Goal: Task Accomplishment & Management: Complete application form

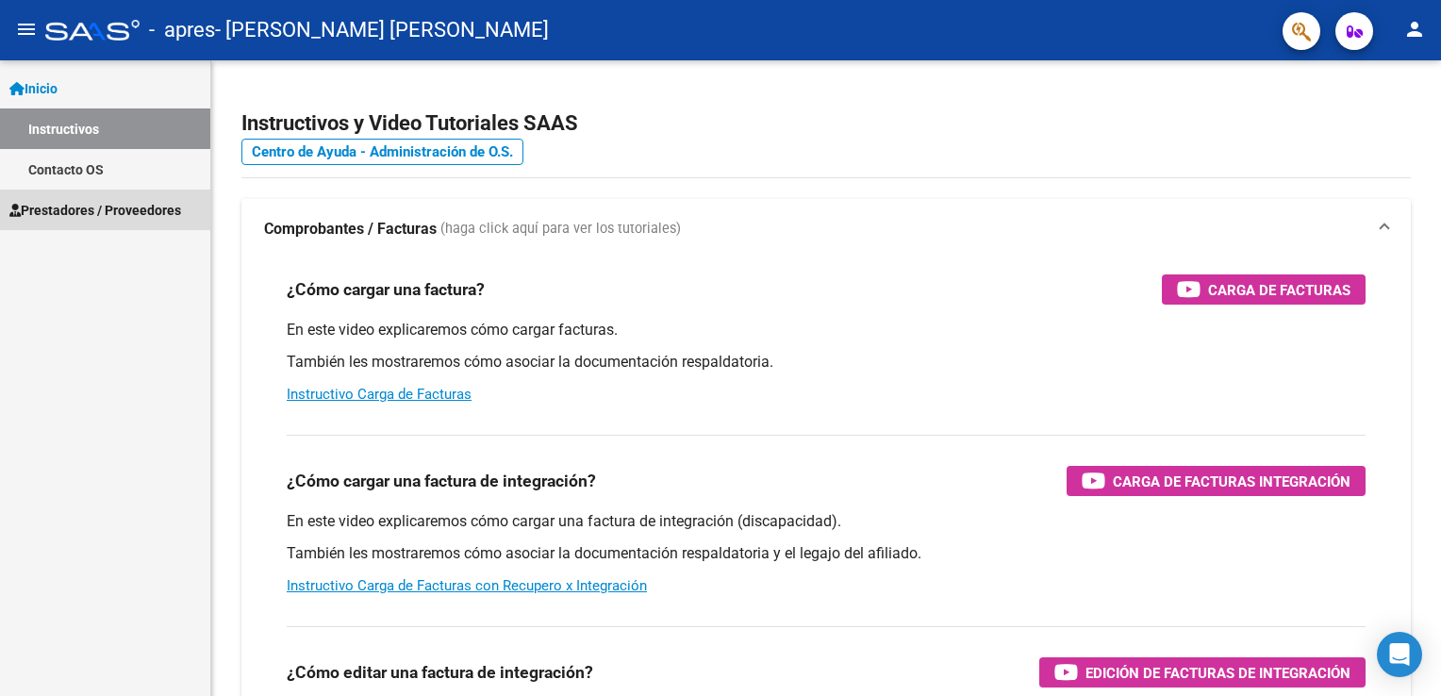
click at [157, 221] on link "Prestadores / Proveedores" at bounding box center [105, 210] width 210 height 41
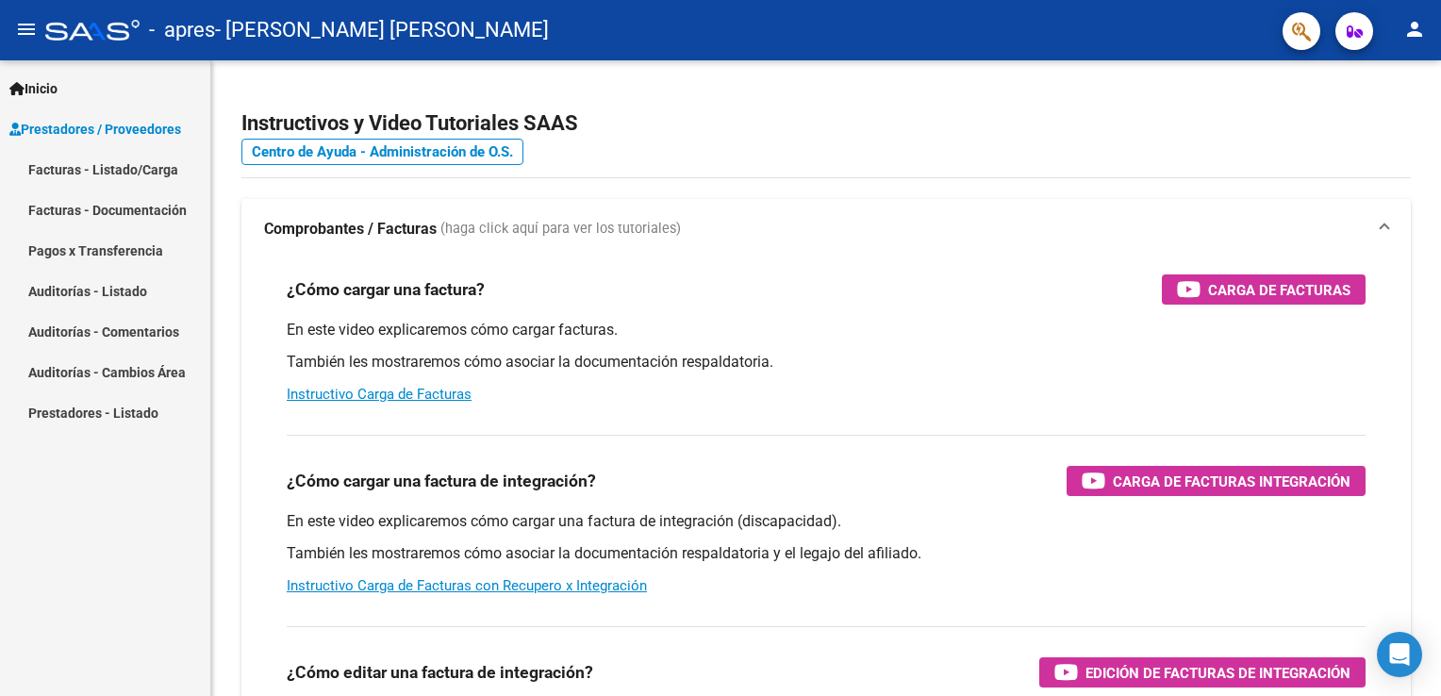
click at [134, 169] on link "Facturas - Listado/Carga" at bounding box center [105, 169] width 210 height 41
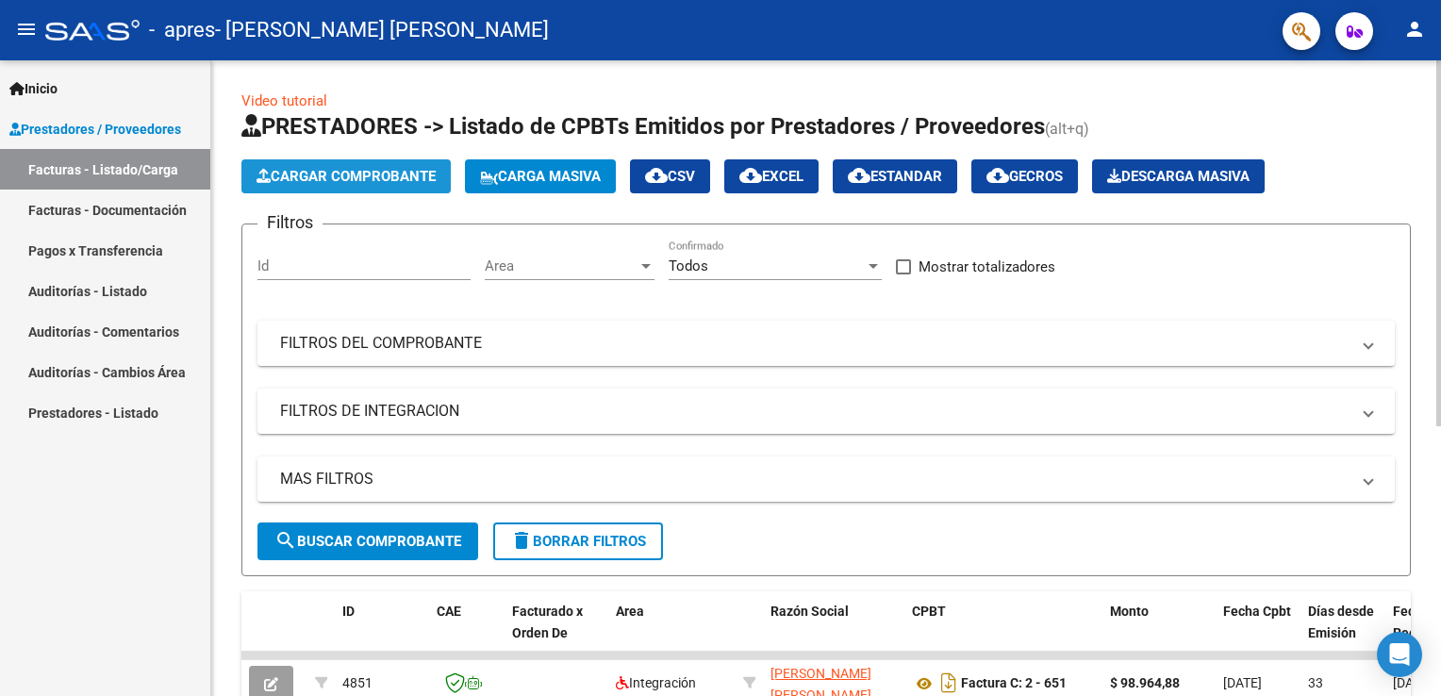
click at [392, 172] on span "Cargar Comprobante" at bounding box center [345, 176] width 179 height 17
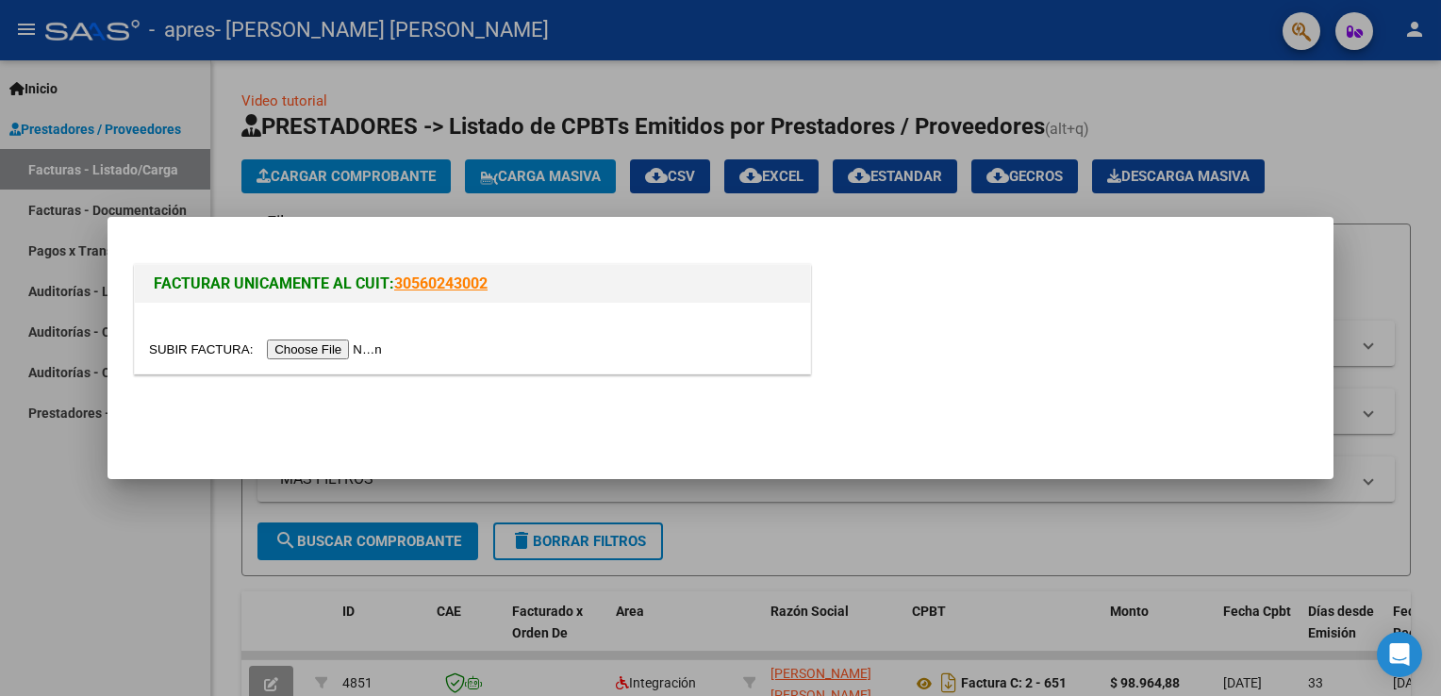
click at [297, 339] on input "file" at bounding box center [268, 349] width 239 height 20
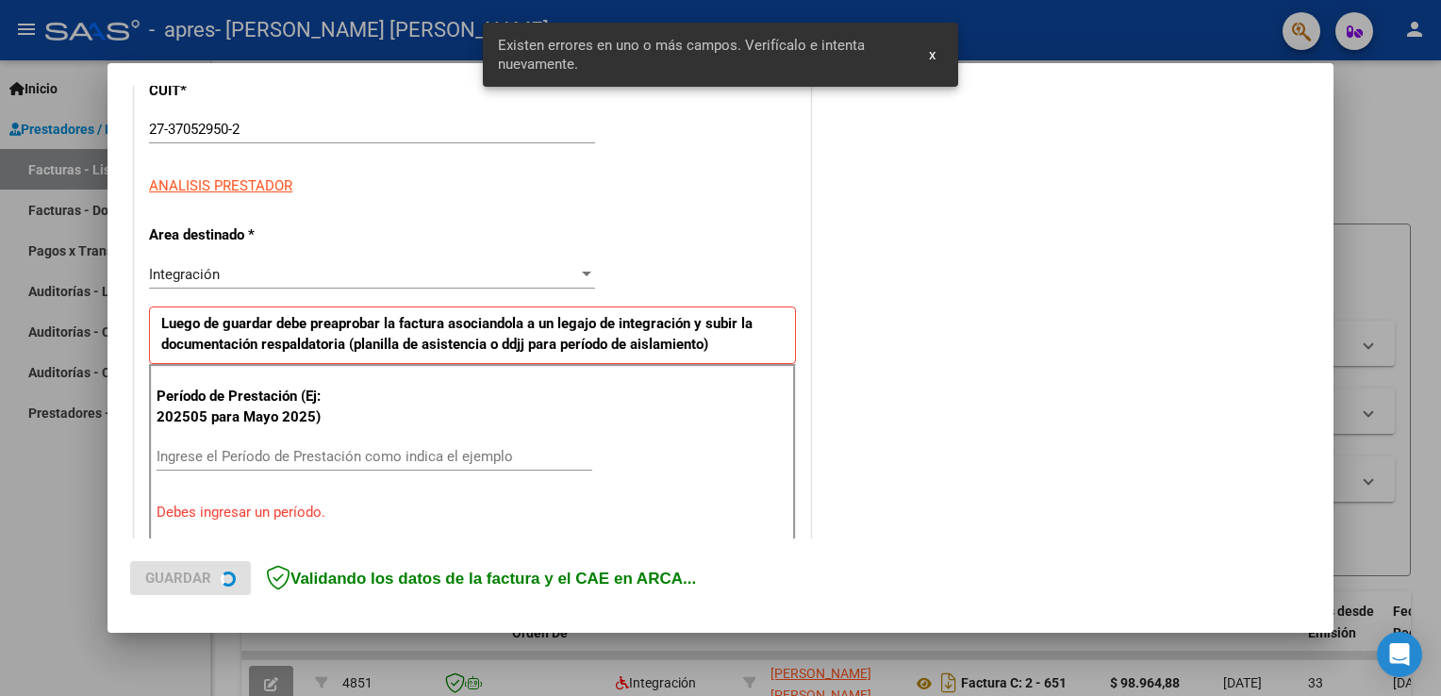
scroll to position [393, 0]
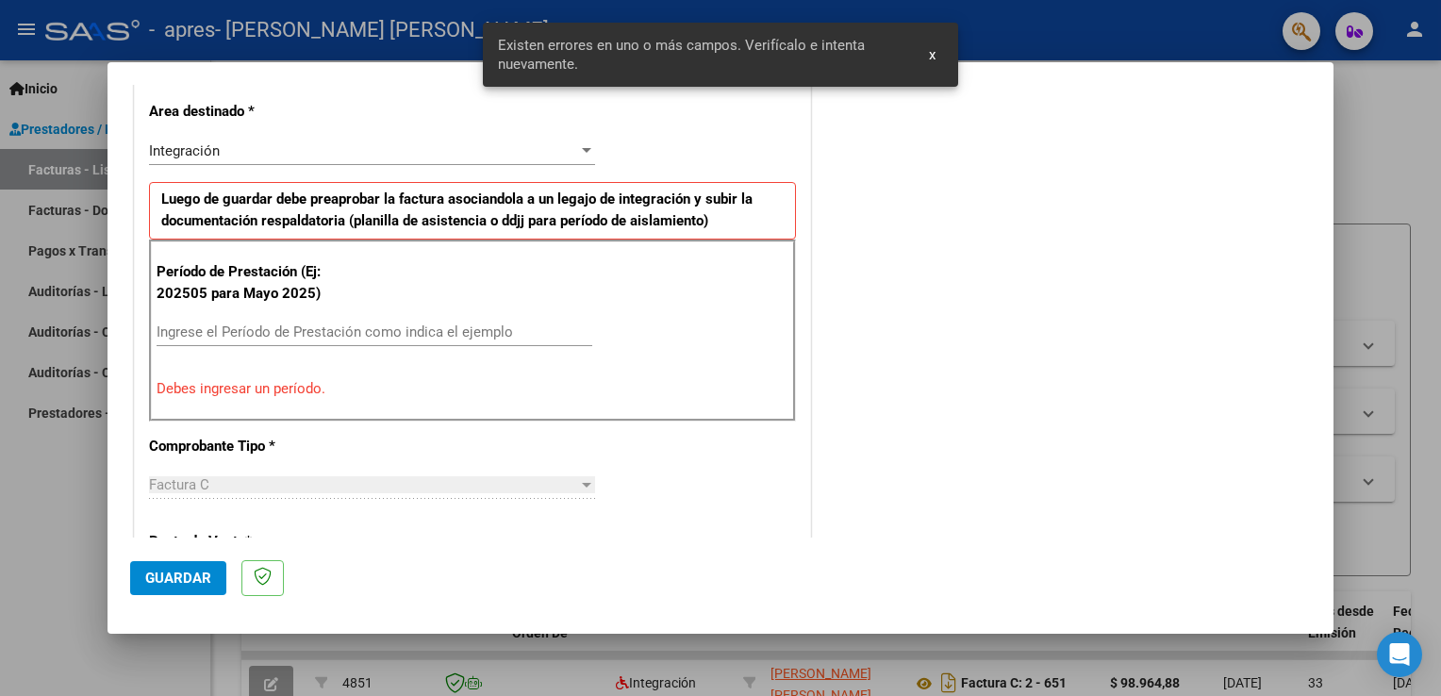
click at [308, 330] on input "Ingrese el Período de Prestación como indica el ejemplo" at bounding box center [375, 331] width 436 height 17
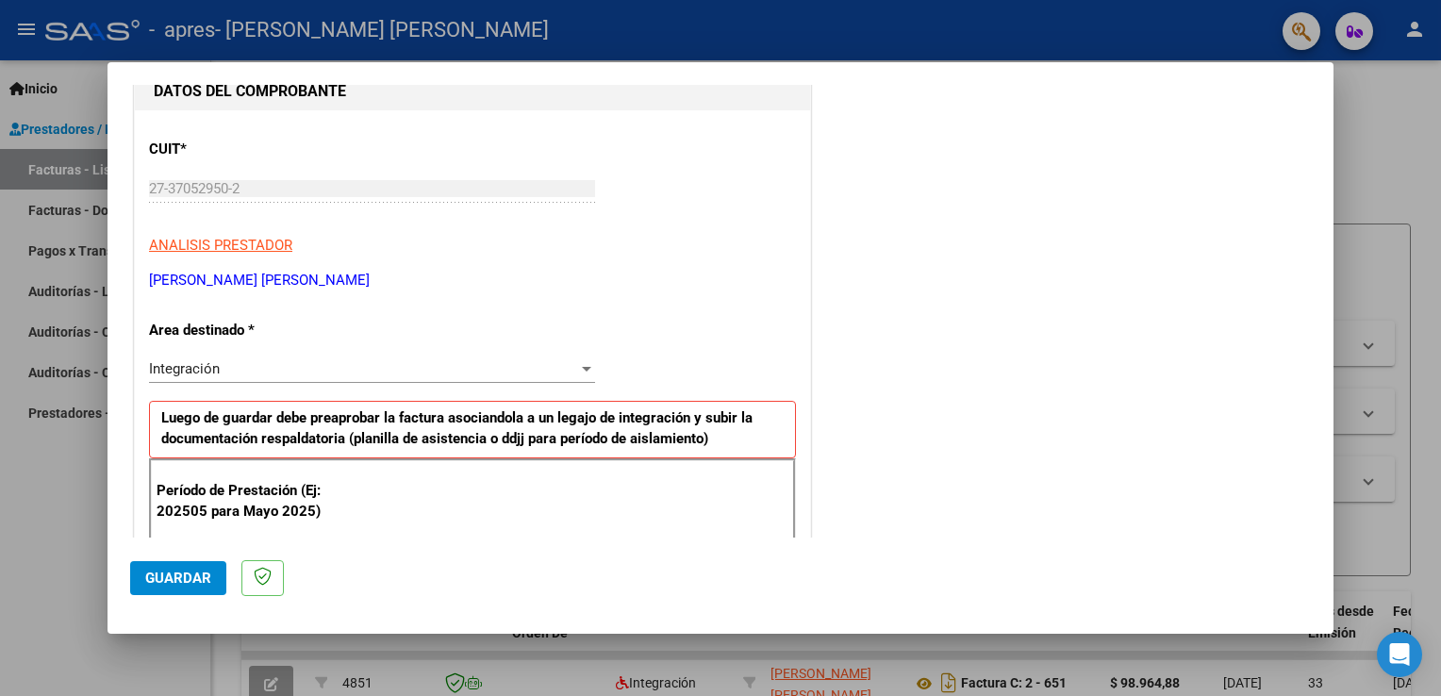
scroll to position [283, 0]
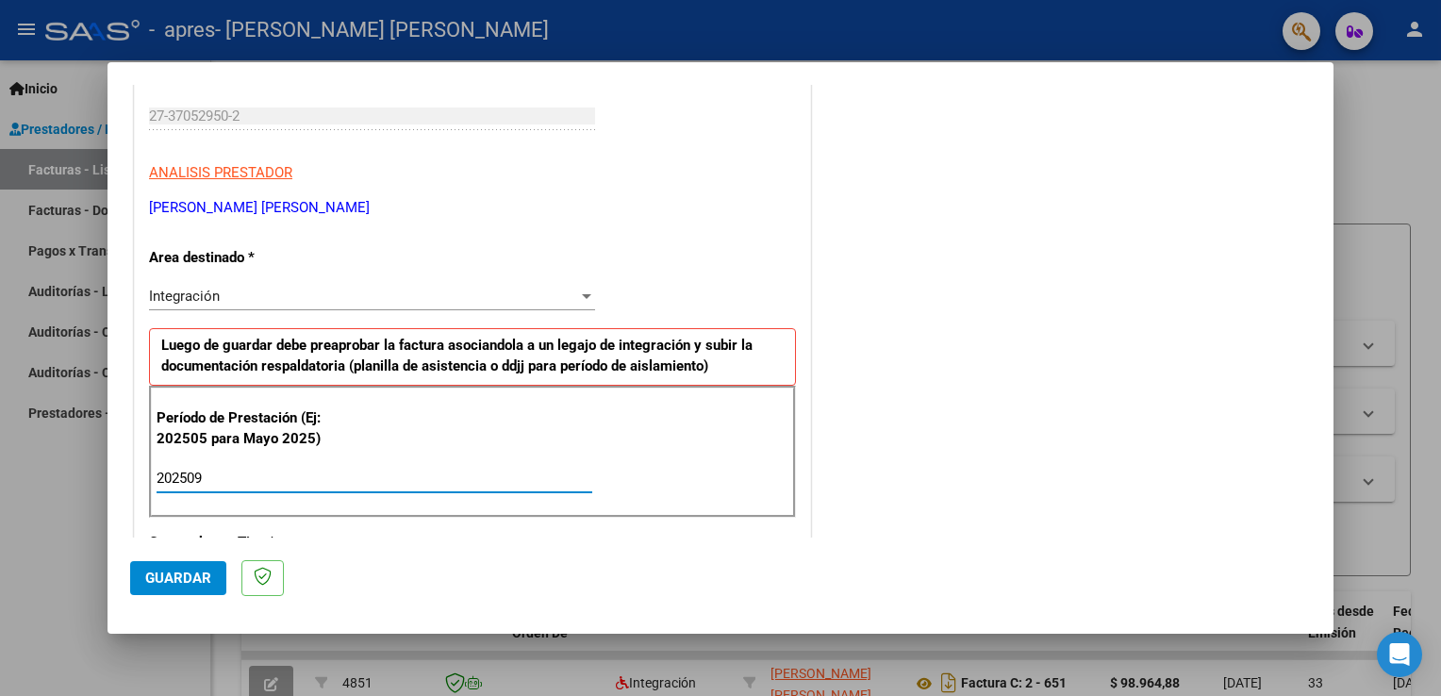
type input "202509"
click at [241, 304] on div "Integración" at bounding box center [363, 296] width 429 height 17
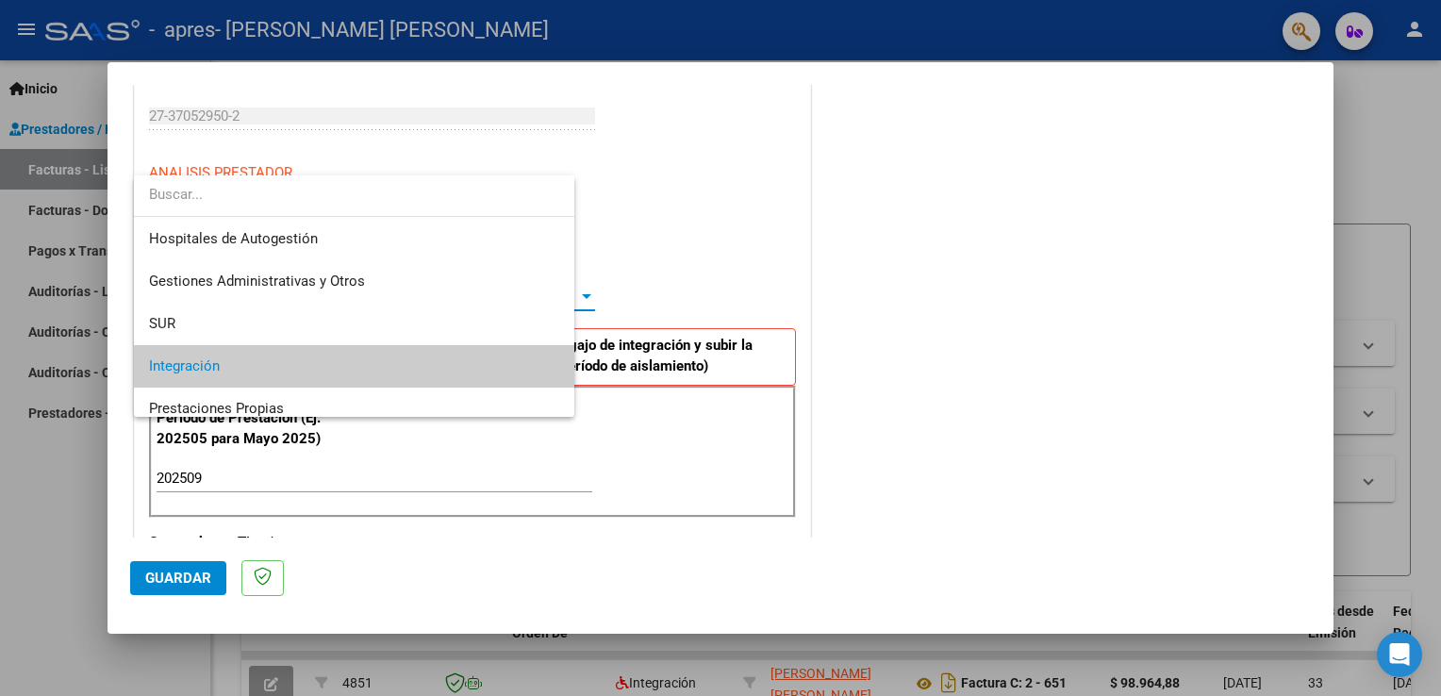
scroll to position [70, 0]
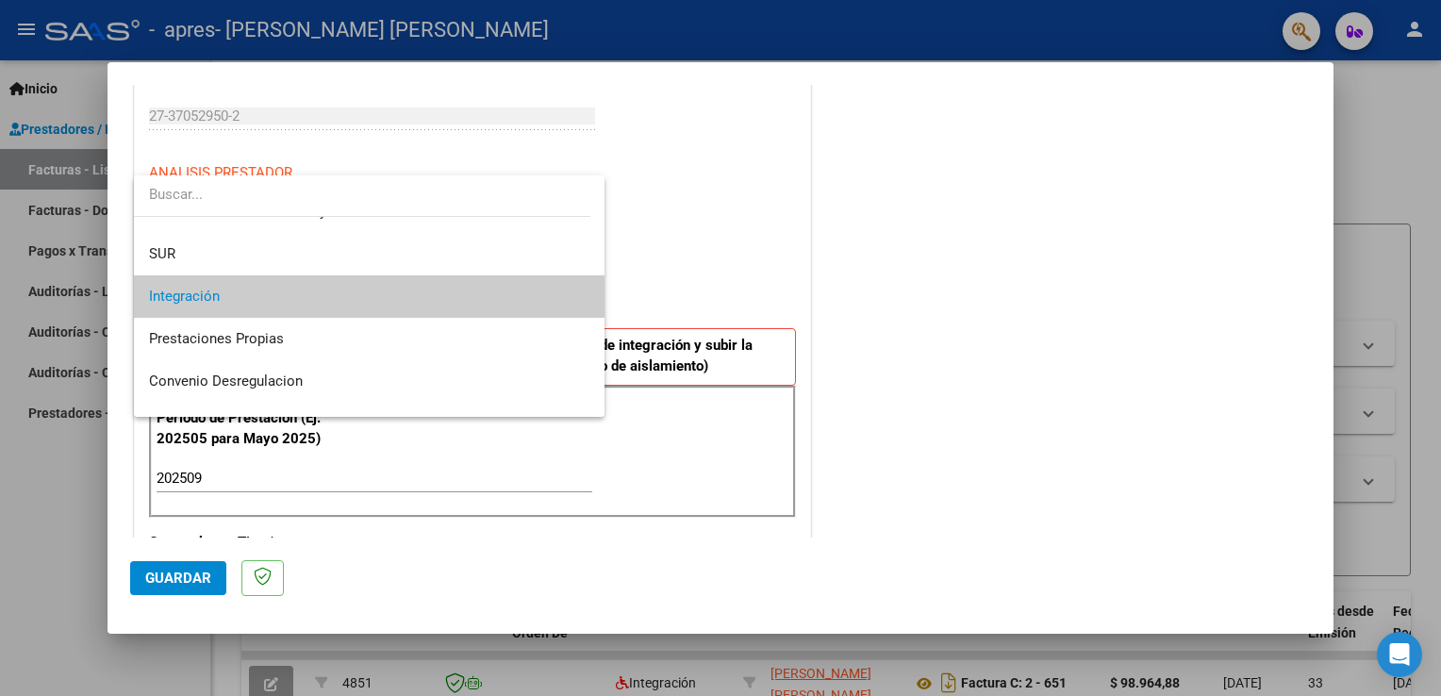
click at [241, 304] on span "Integración" at bounding box center [369, 296] width 441 height 42
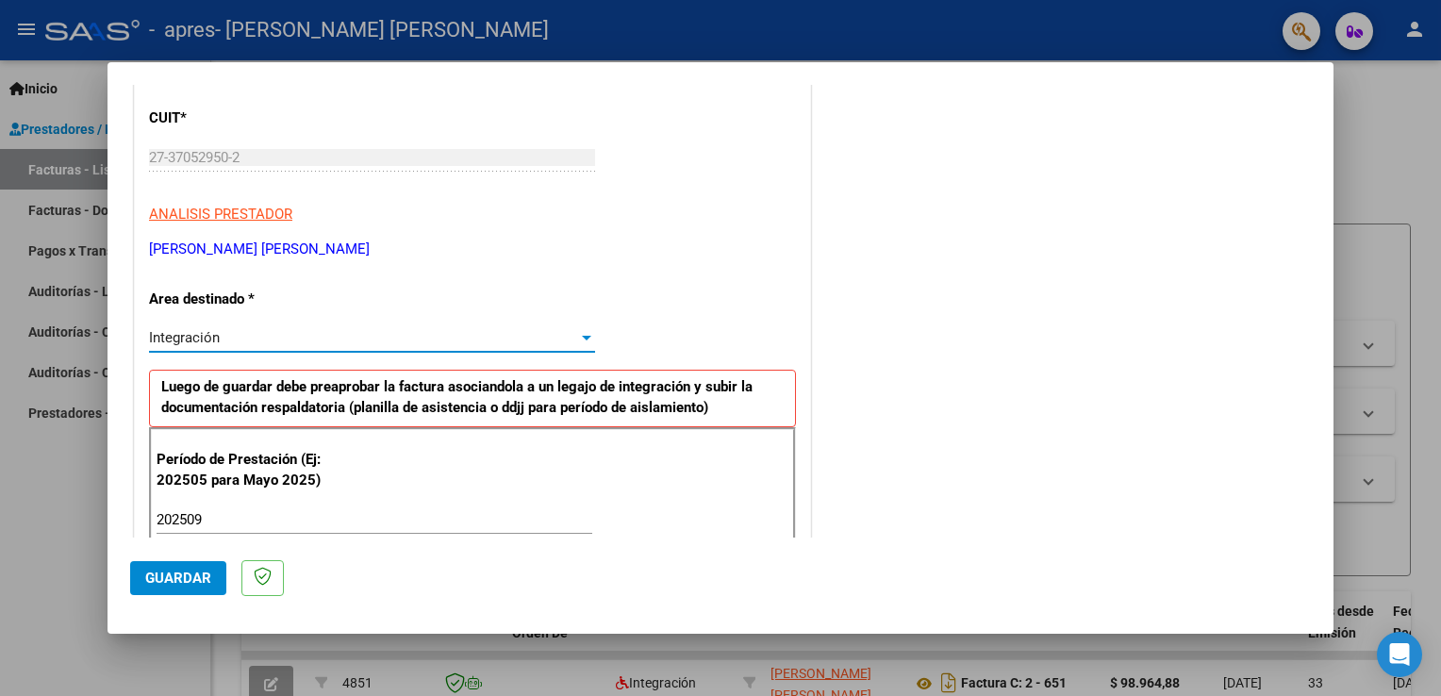
scroll to position [0, 0]
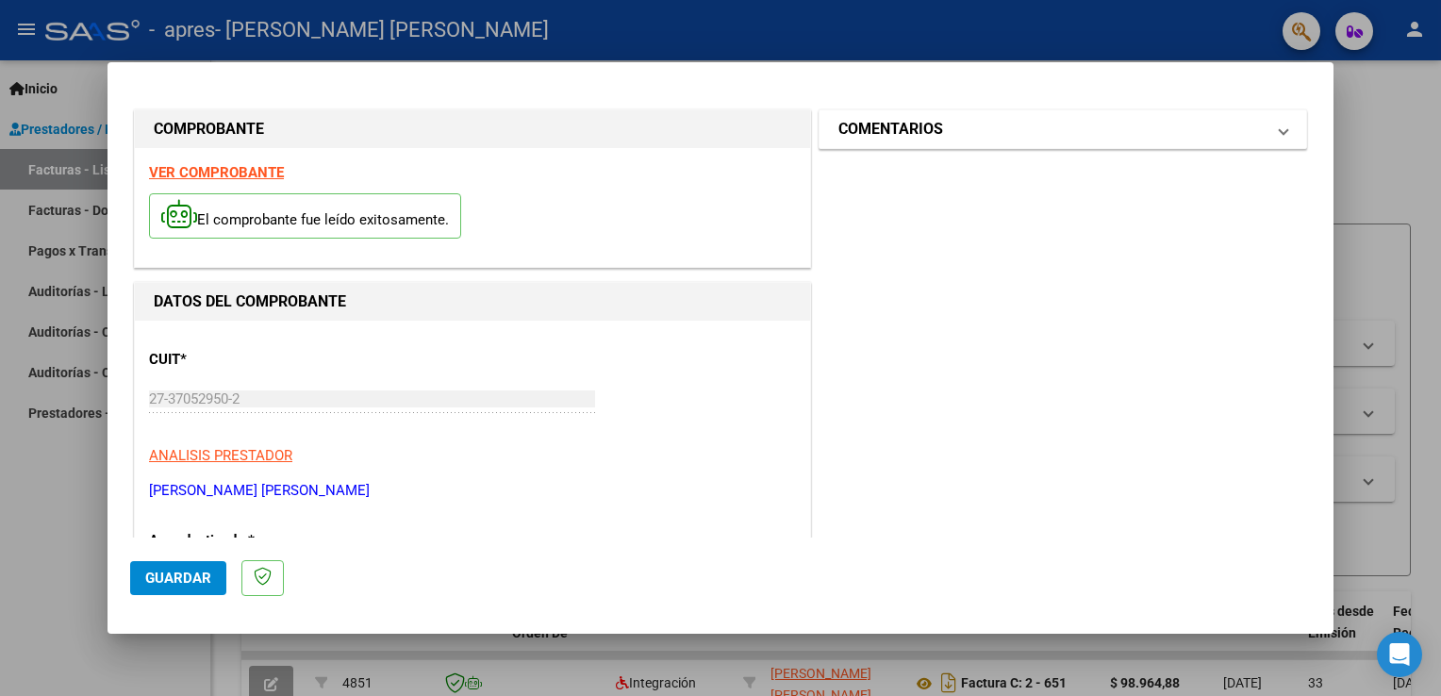
click at [1252, 129] on span "COMENTARIOS" at bounding box center [1058, 129] width 441 height 23
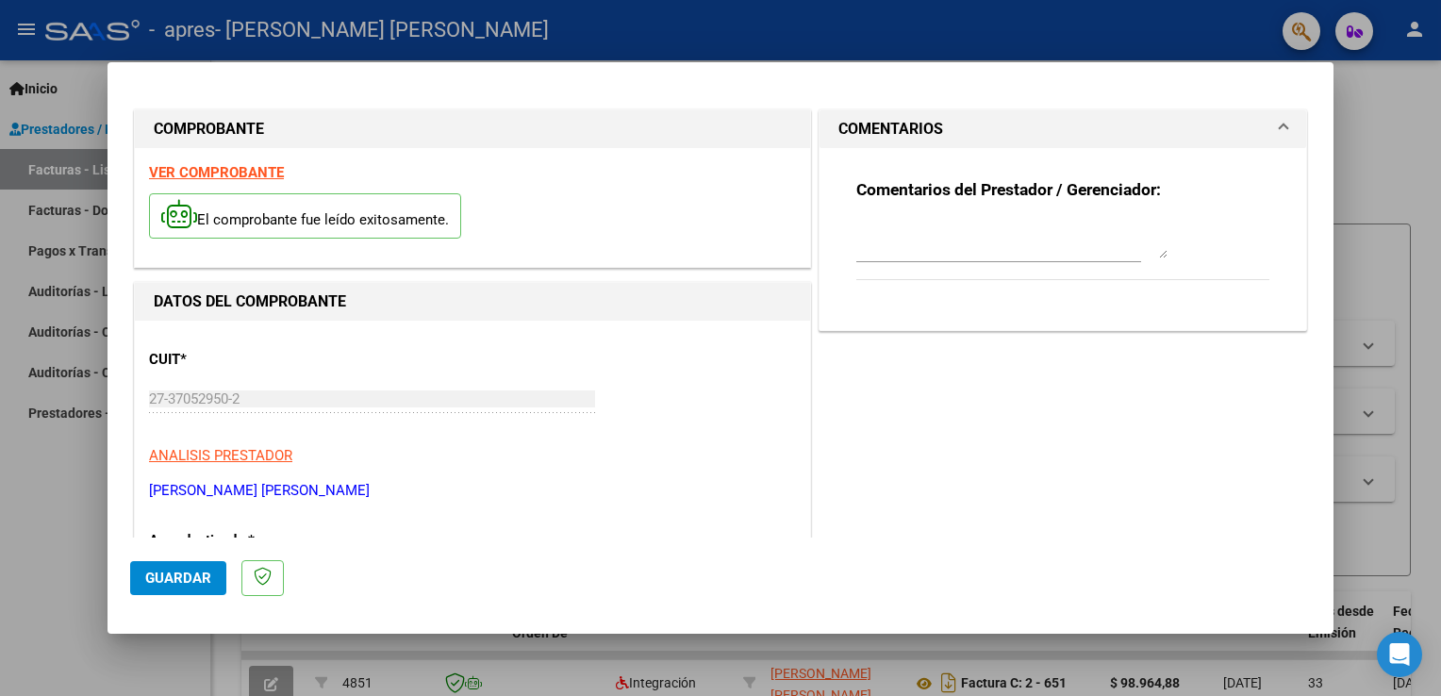
click at [1255, 114] on mat-expansion-panel-header "COMENTARIOS" at bounding box center [1062, 129] width 487 height 38
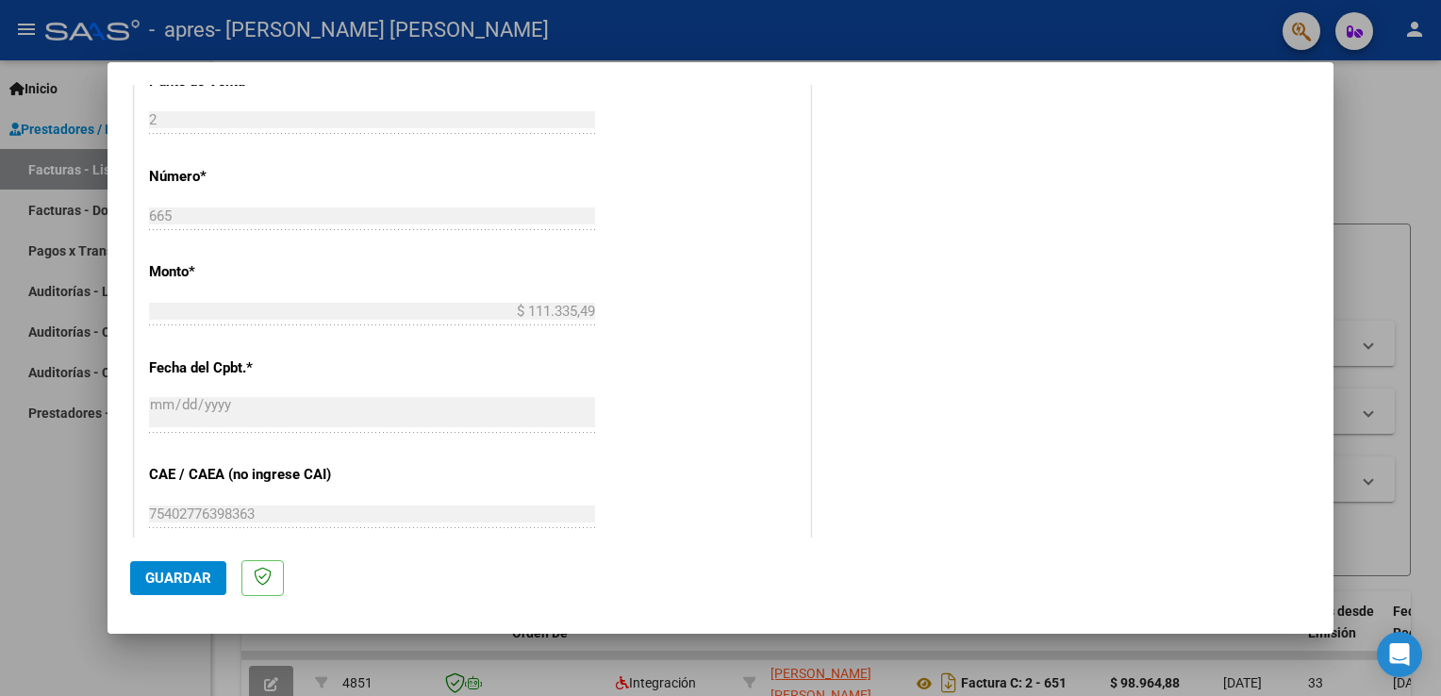
scroll to position [849, 0]
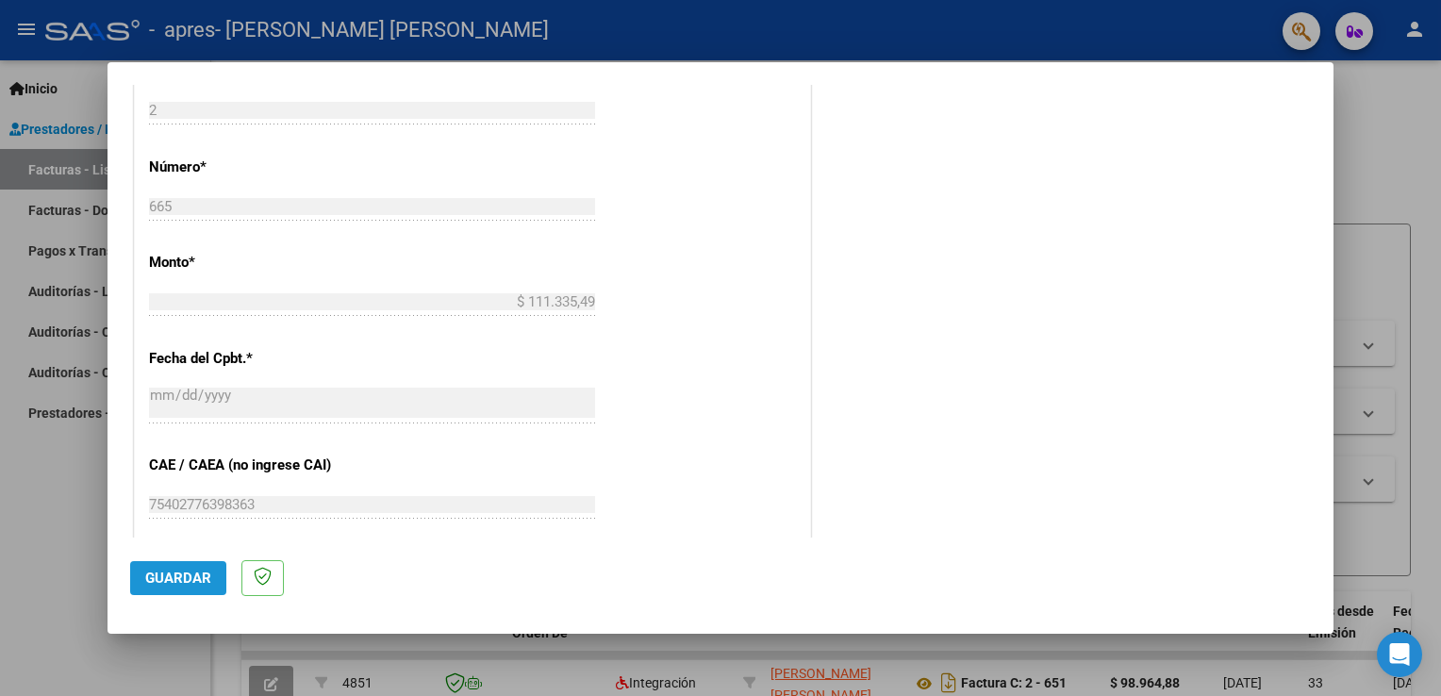
click at [192, 571] on span "Guardar" at bounding box center [178, 578] width 66 height 17
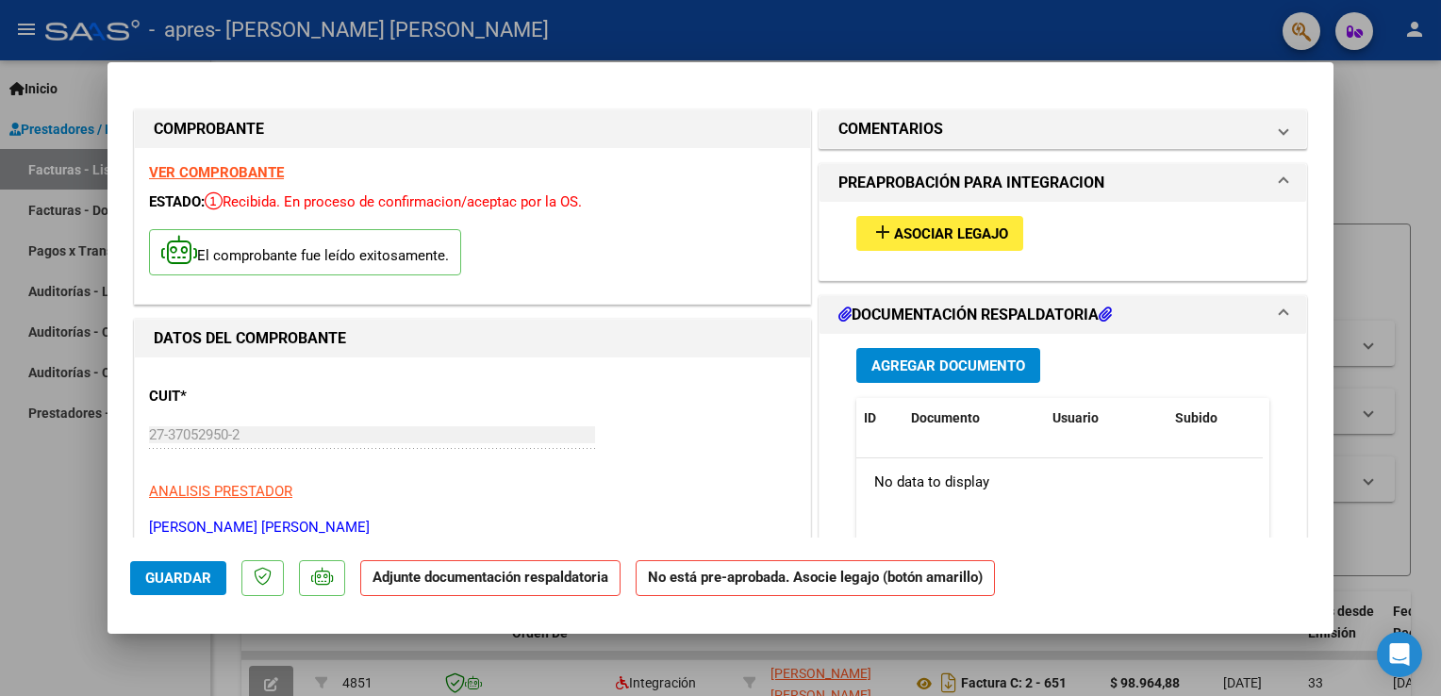
click at [933, 229] on span "Asociar Legajo" at bounding box center [951, 233] width 114 height 17
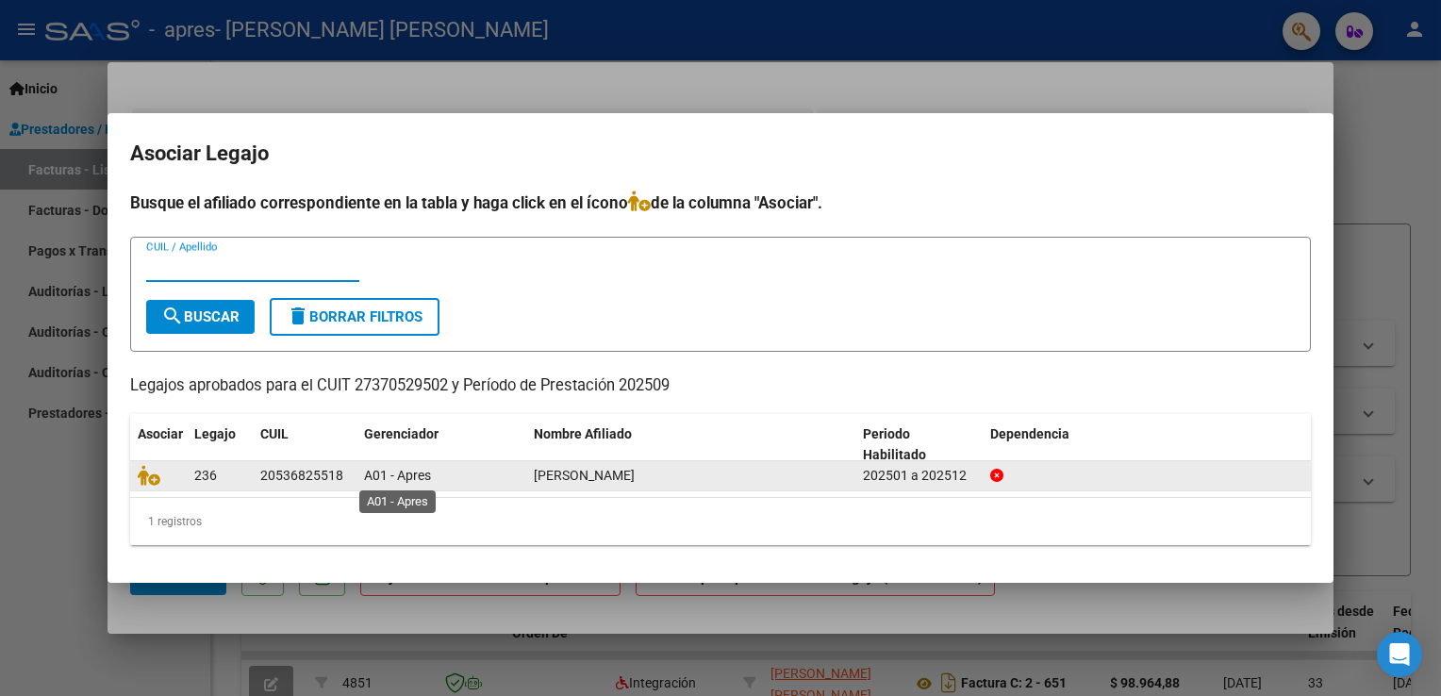
click at [392, 466] on div "A01 - Apres" at bounding box center [441, 476] width 155 height 22
click at [558, 469] on span "[PERSON_NAME]" at bounding box center [584, 475] width 101 height 15
click at [171, 488] on datatable-body-cell at bounding box center [158, 475] width 57 height 29
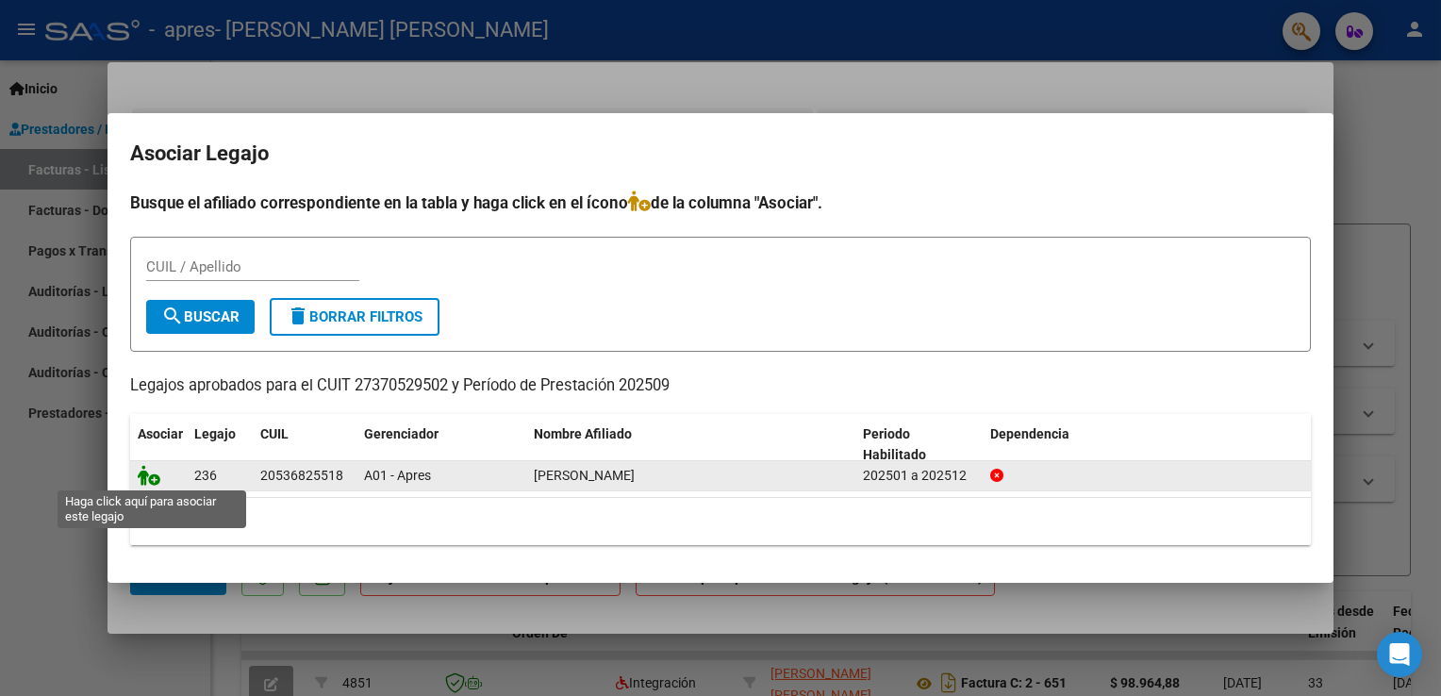
click at [143, 479] on icon at bounding box center [149, 475] width 23 height 21
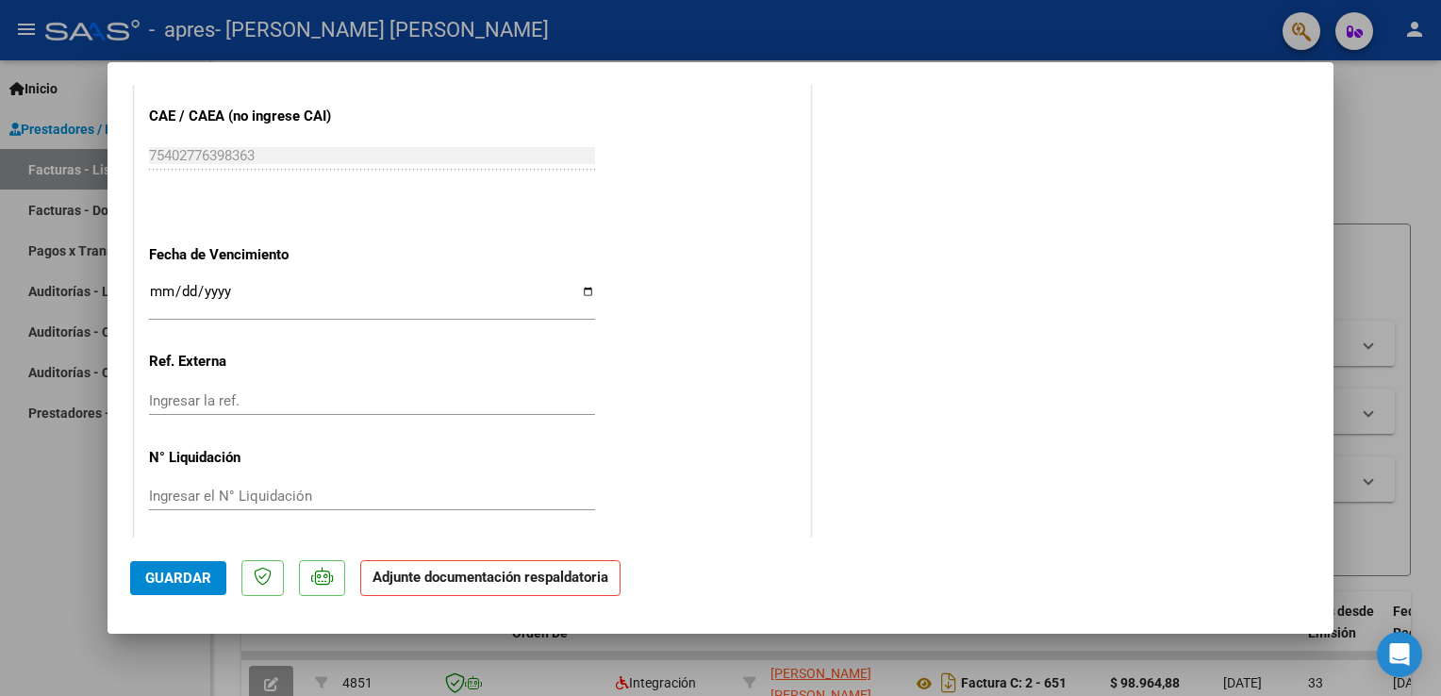
scroll to position [1233, 0]
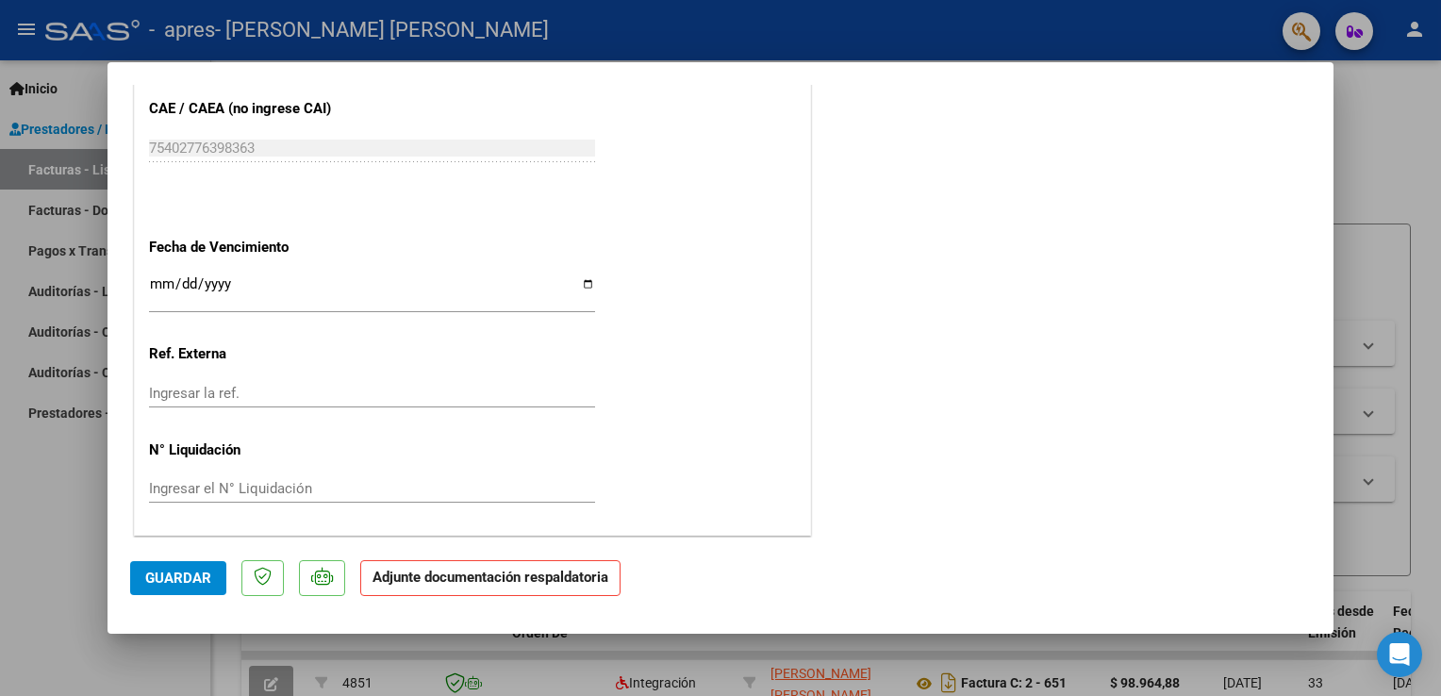
click at [453, 573] on strong "Adjunte documentación respaldatoria" at bounding box center [490, 577] width 236 height 17
click at [524, 579] on strong "Adjunte documentación respaldatoria" at bounding box center [490, 577] width 236 height 17
click at [449, 573] on strong "Adjunte documentación respaldatoria" at bounding box center [490, 577] width 236 height 17
click at [426, 582] on strong "Adjunte documentación respaldatoria" at bounding box center [490, 577] width 236 height 17
click at [152, 568] on button "Guardar" at bounding box center [178, 578] width 96 height 34
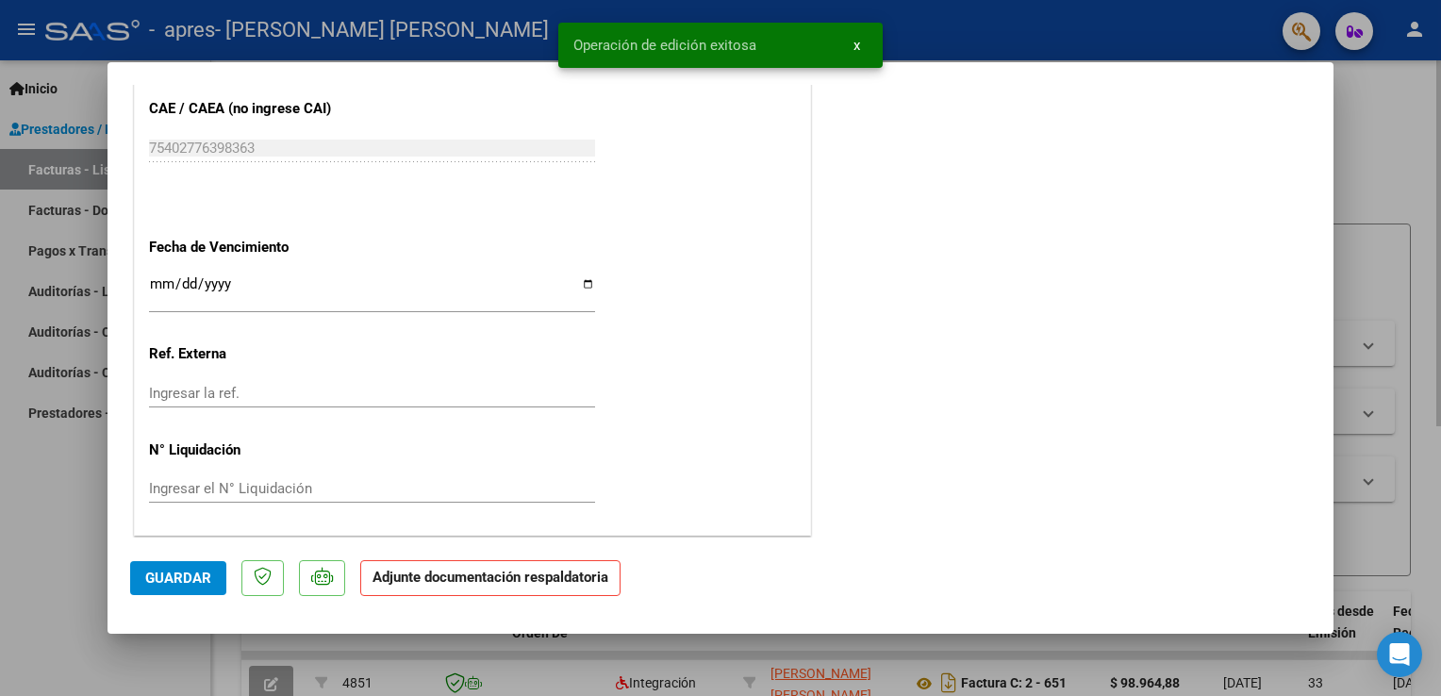
click at [1407, 140] on div at bounding box center [720, 348] width 1441 height 696
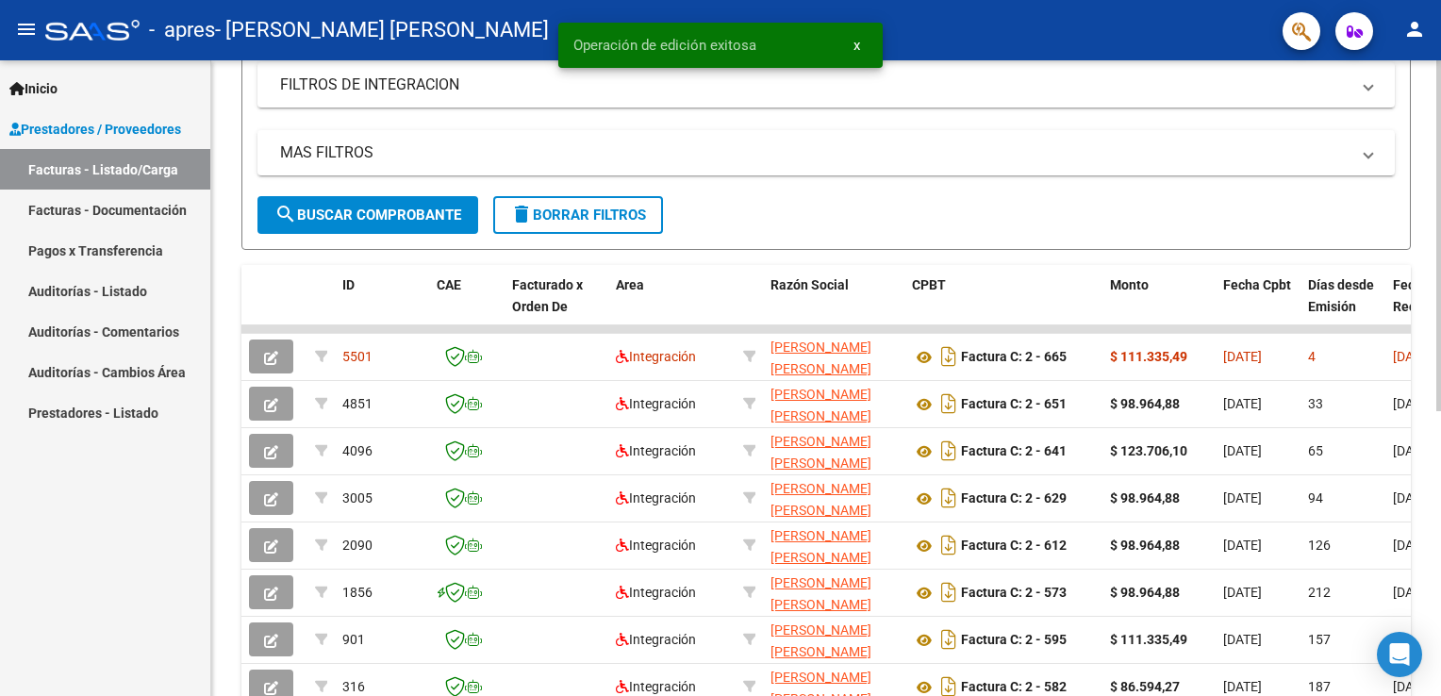
scroll to position [283, 0]
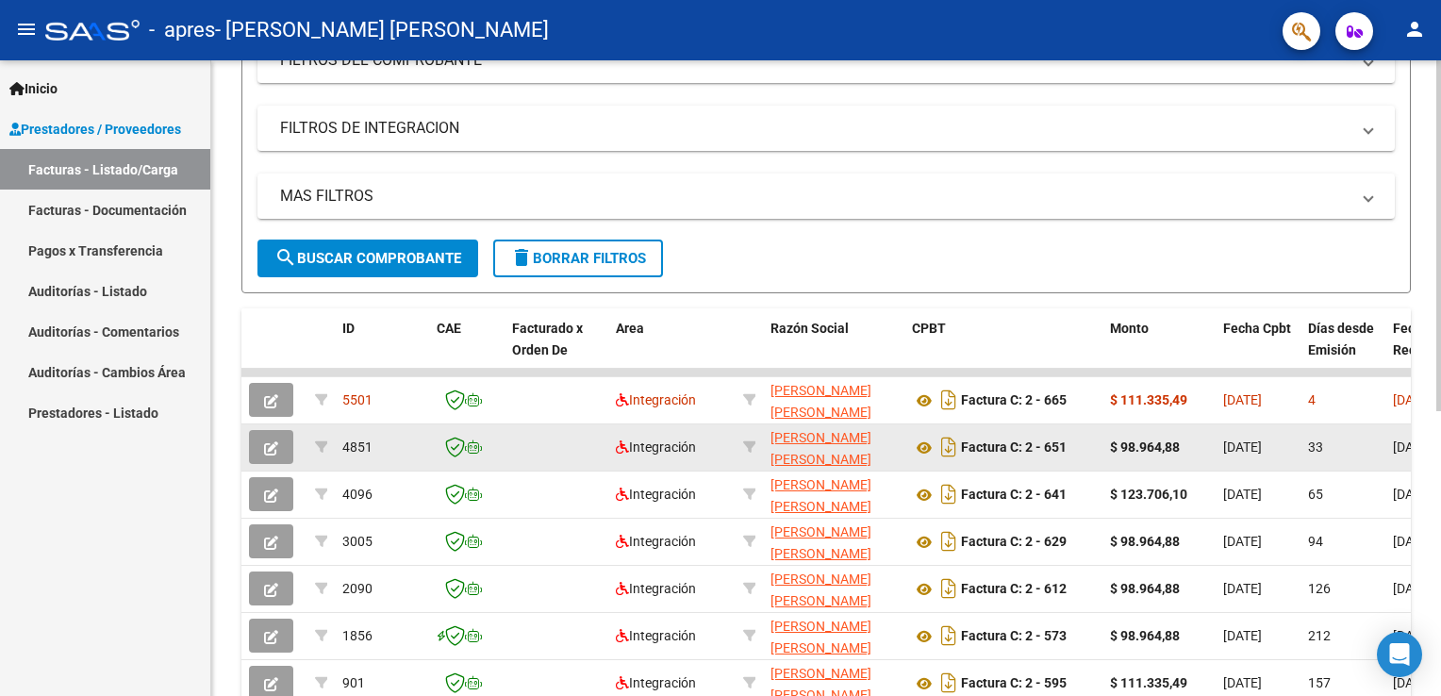
drag, startPoint x: 1384, startPoint y: 369, endPoint x: 909, endPoint y: 423, distance: 478.4
click at [909, 423] on datatable-scroller "5501 Integración [PERSON_NAME] [PERSON_NAME] 27370529502 Factura C: 2 - 665 $ 1…" at bounding box center [825, 585] width 1169 height 433
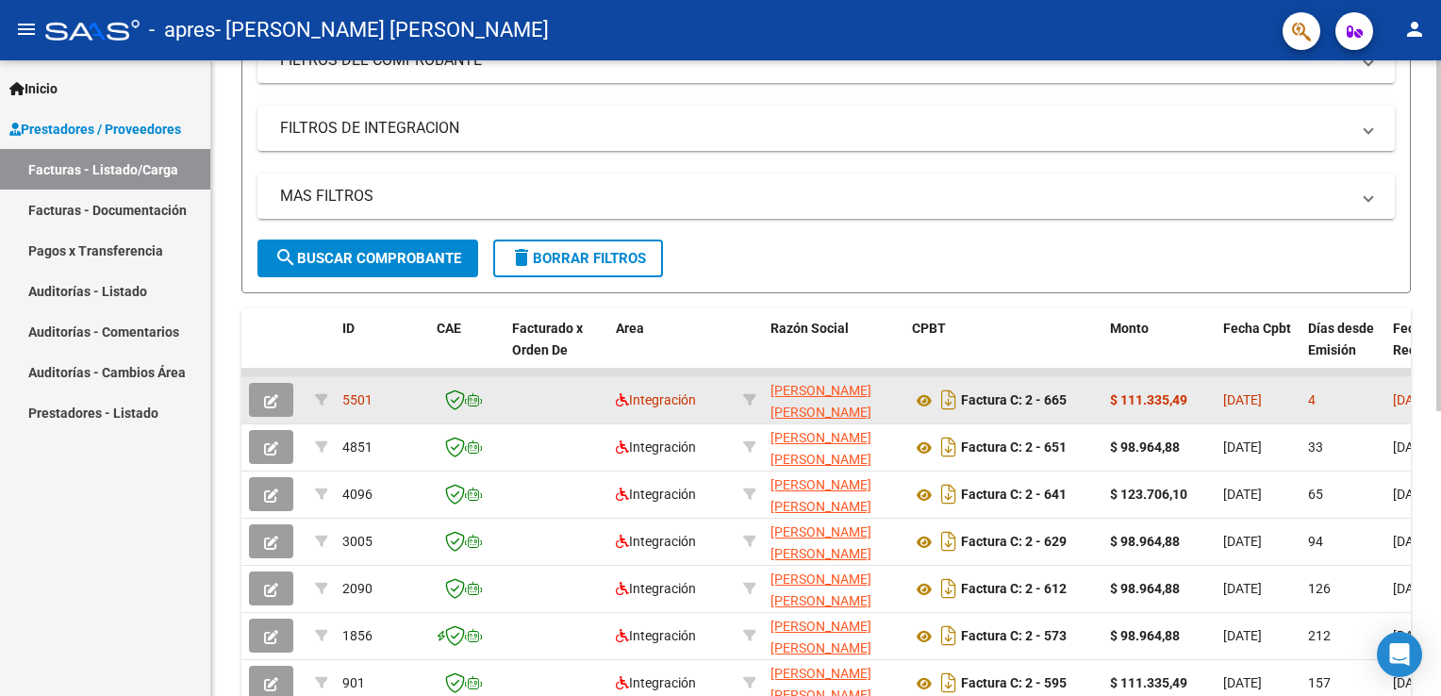
click at [1262, 392] on span "[DATE]" at bounding box center [1242, 399] width 39 height 15
click at [1369, 382] on datatable-body-cell "4" at bounding box center [1342, 400] width 85 height 46
click at [264, 405] on icon "button" at bounding box center [271, 401] width 14 height 14
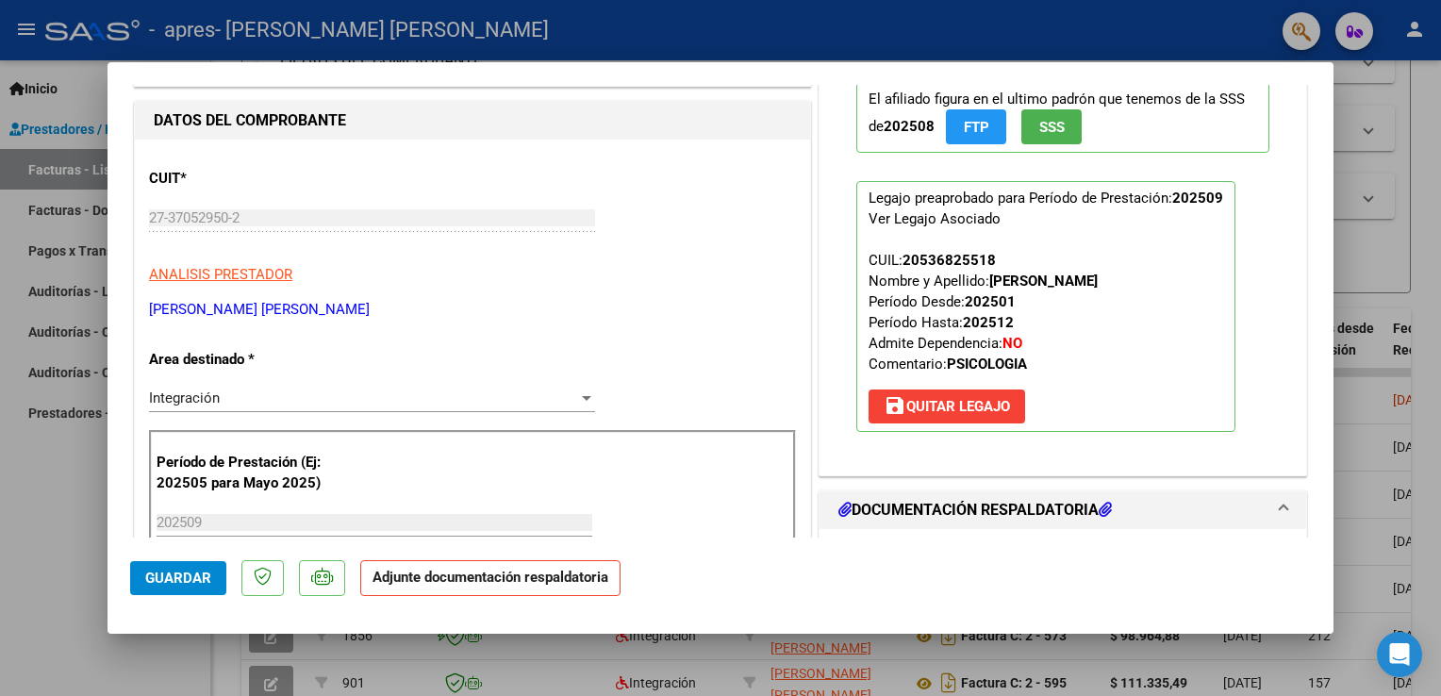
scroll to position [189, 0]
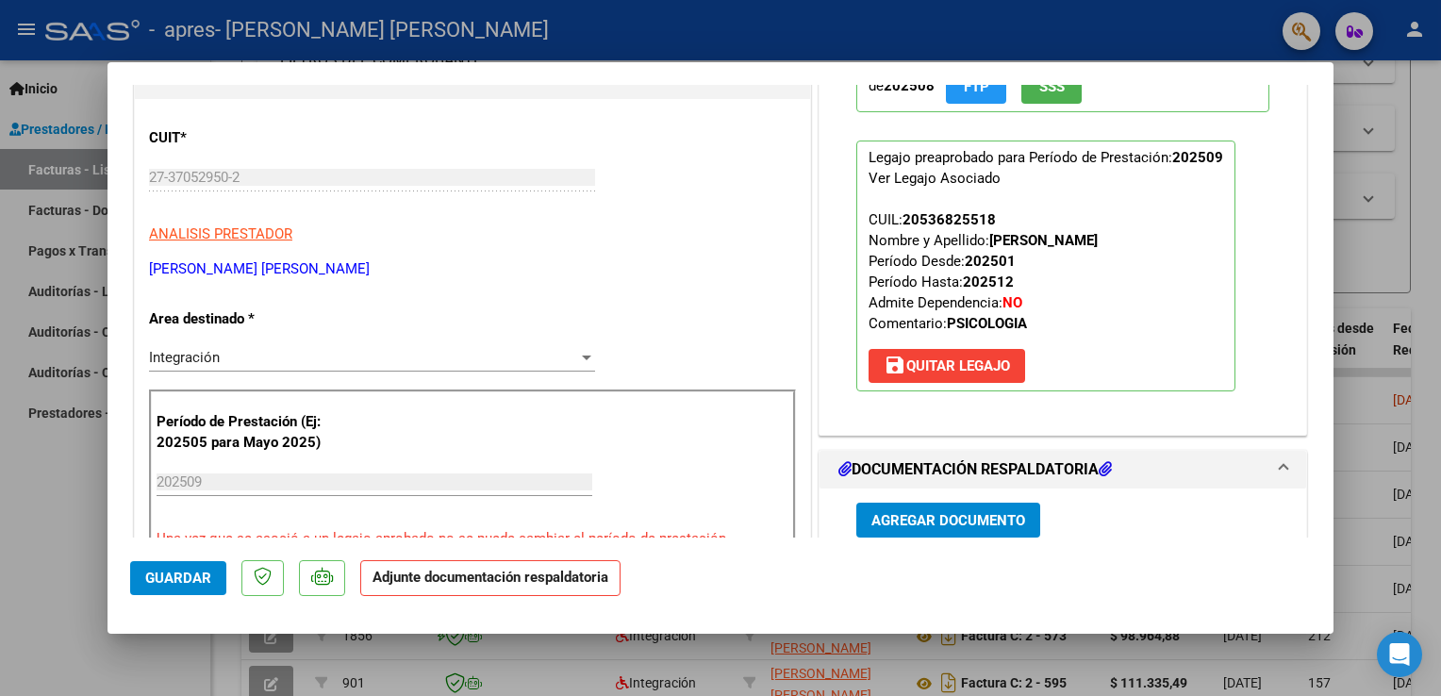
click at [447, 582] on strong "Adjunte documentación respaldatoria" at bounding box center [490, 577] width 236 height 17
click at [1010, 524] on span "Agregar Documento" at bounding box center [948, 520] width 154 height 17
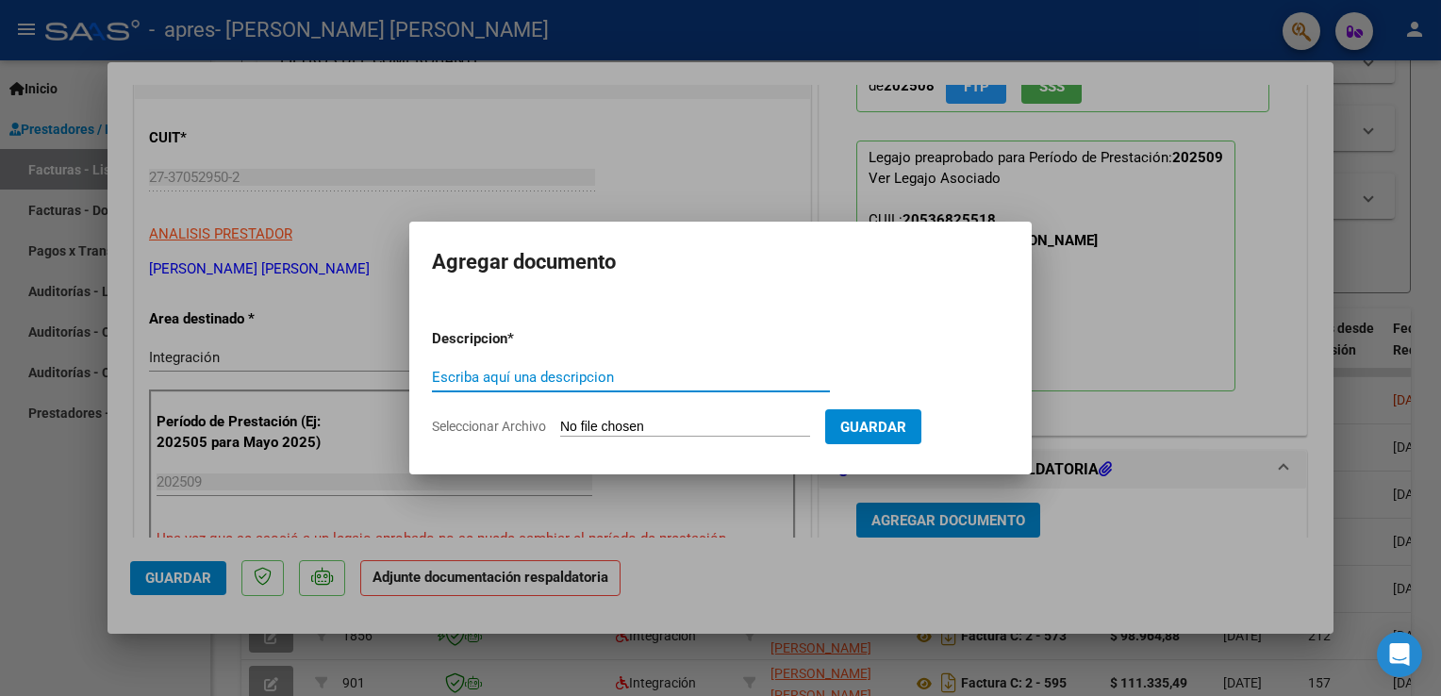
click at [638, 425] on input "Seleccionar Archivo" at bounding box center [685, 428] width 250 height 18
type input "C:\fakepath\WhatsApp Scan [DATE] 23.13.02.pdf"
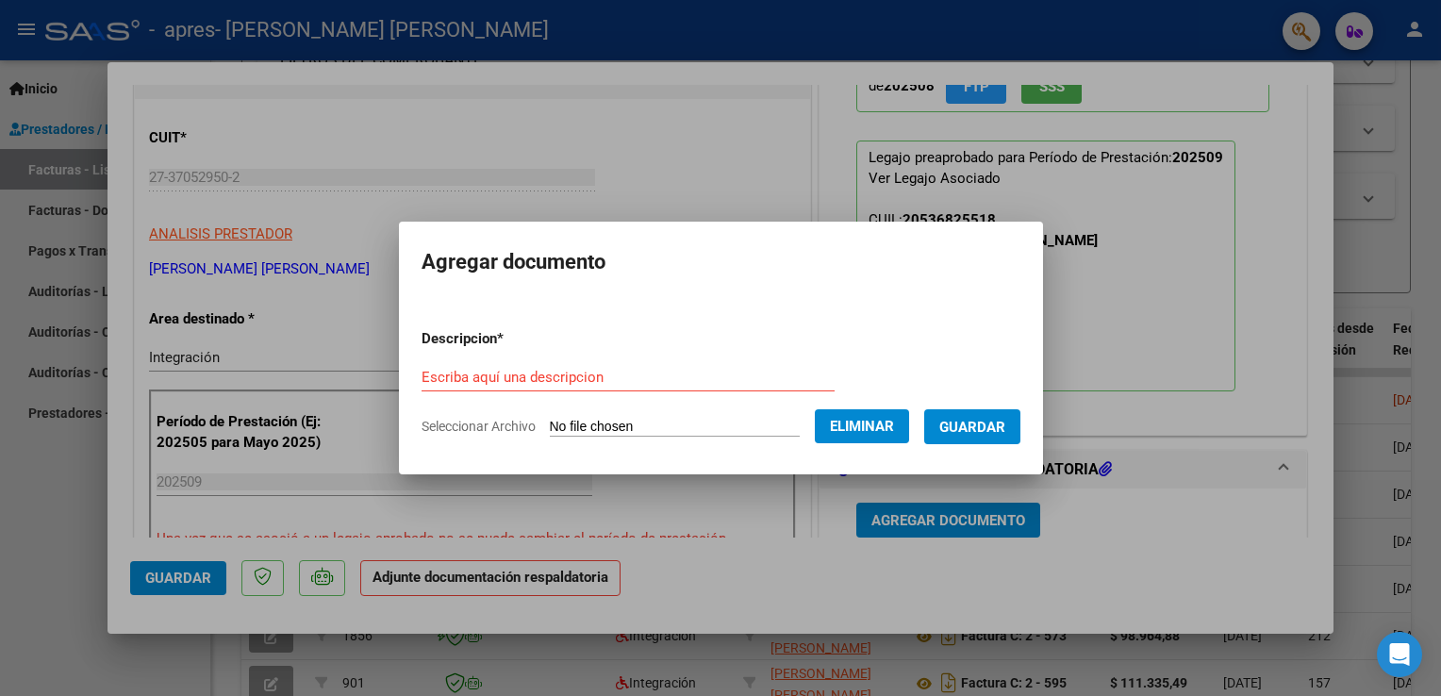
click at [543, 366] on div "Escriba aquí una descripcion" at bounding box center [627, 377] width 413 height 28
click at [543, 379] on input "Escriba aquí una descripcion" at bounding box center [627, 377] width 413 height 17
type input "PLANILLA DE ASISTENCIA"
click at [950, 425] on span "Guardar" at bounding box center [972, 427] width 66 height 17
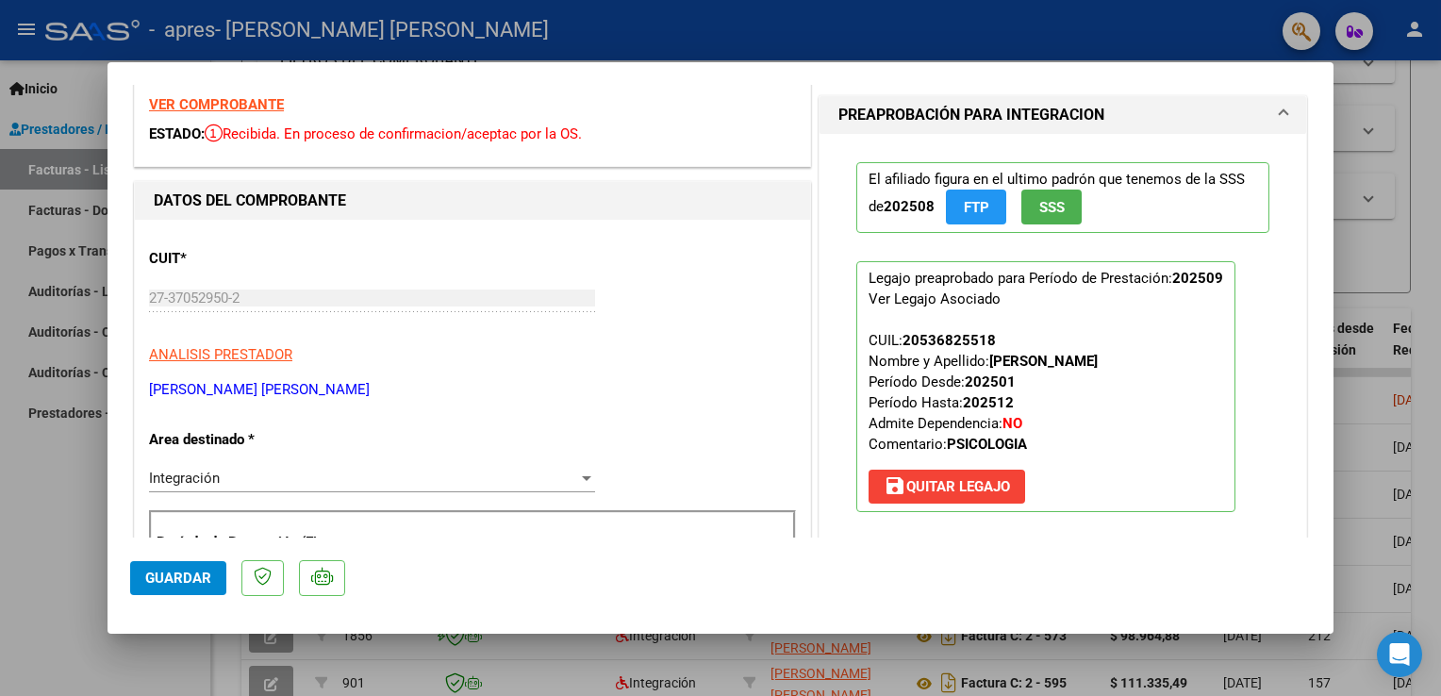
scroll to position [0, 0]
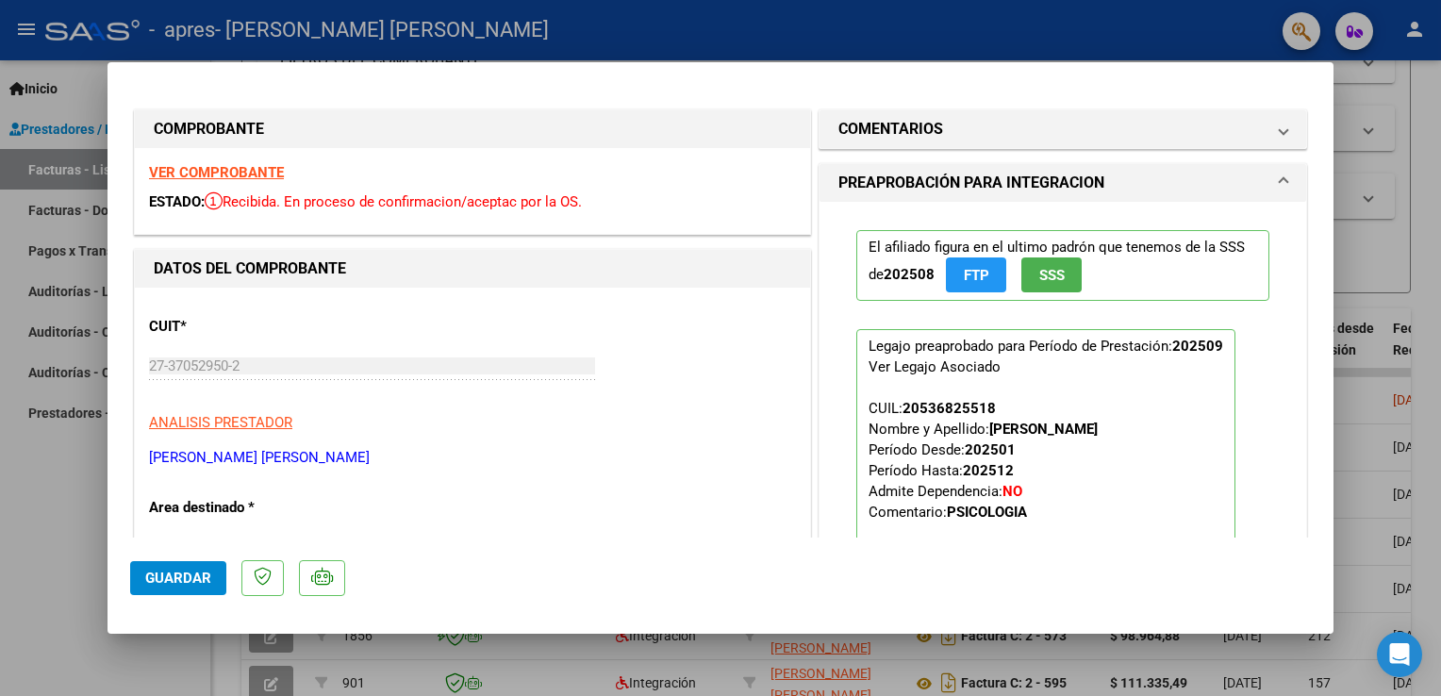
click at [232, 174] on strong "VER COMPROBANTE" at bounding box center [216, 172] width 135 height 17
click at [180, 570] on span "Guardar" at bounding box center [178, 578] width 66 height 17
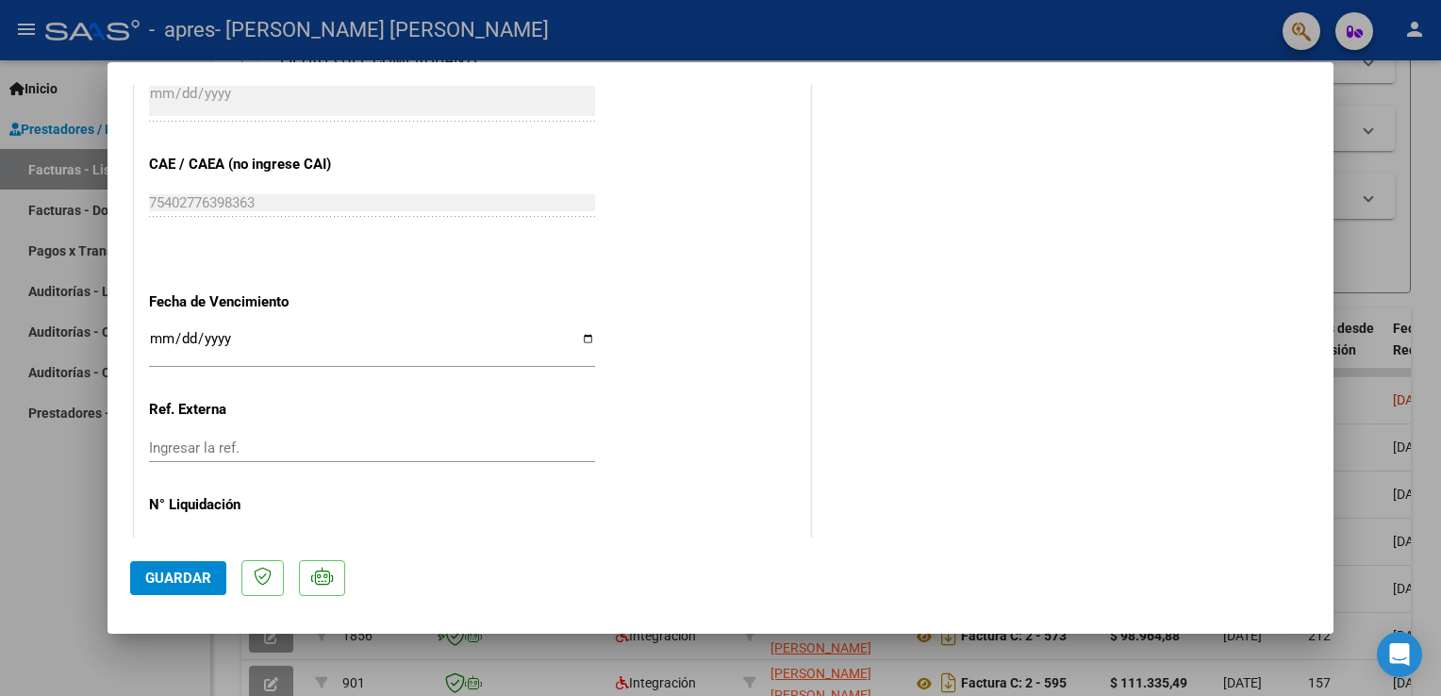
scroll to position [1131, 0]
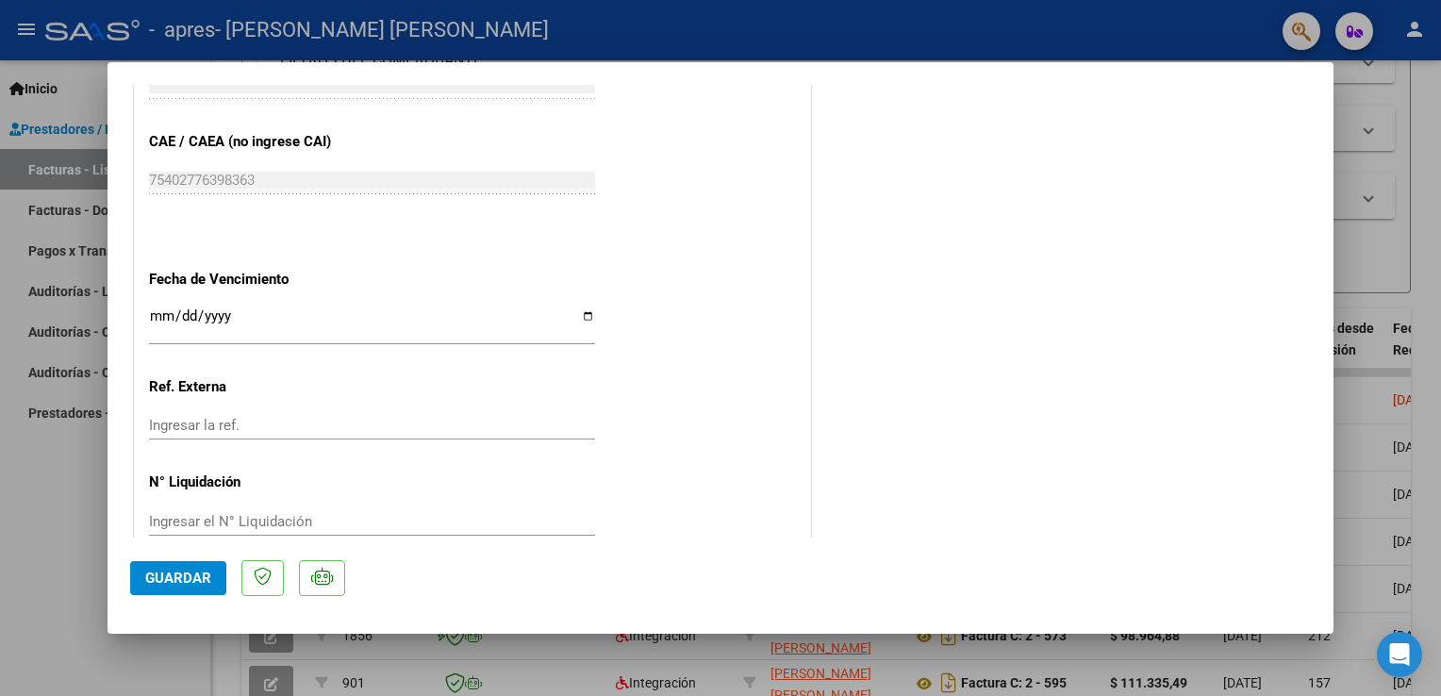
click at [200, 584] on span "Guardar" at bounding box center [178, 578] width 66 height 17
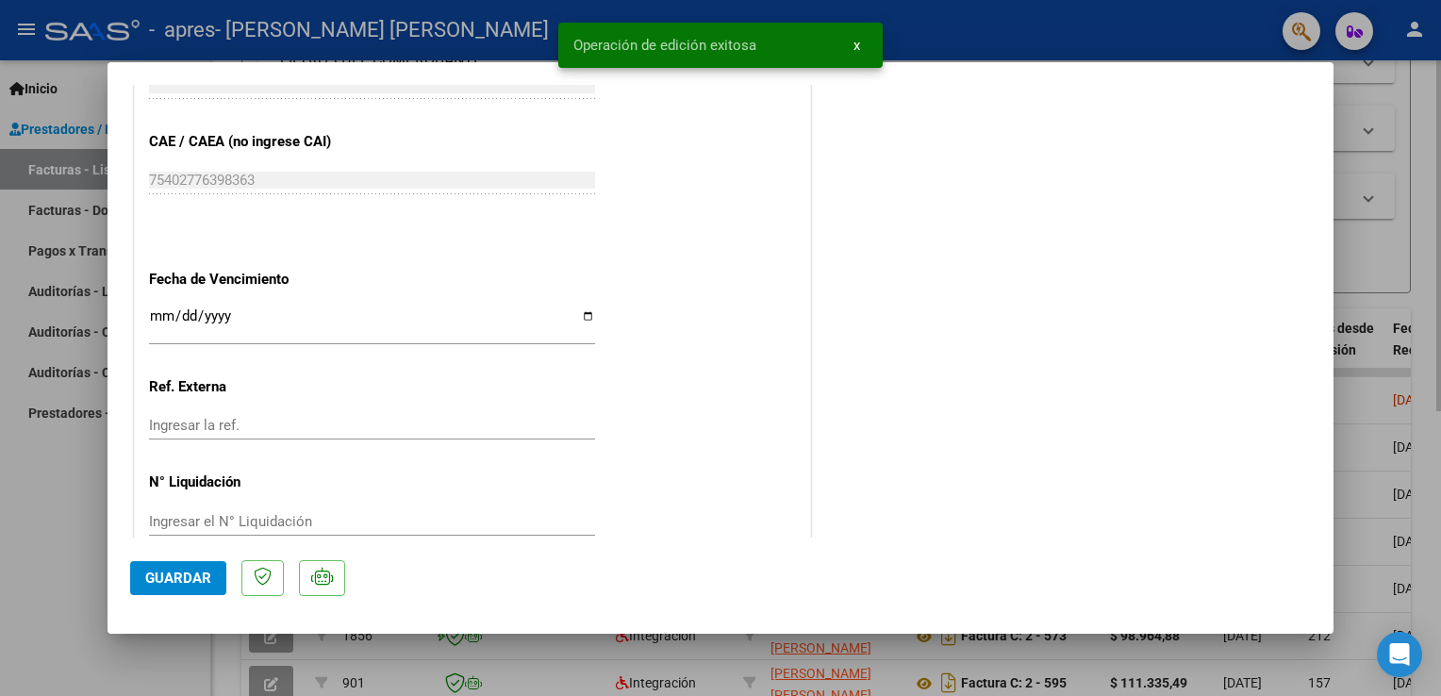
drag, startPoint x: 1402, startPoint y: 122, endPoint x: 1416, endPoint y: 154, distance: 35.0
click at [1403, 122] on div at bounding box center [720, 348] width 1441 height 696
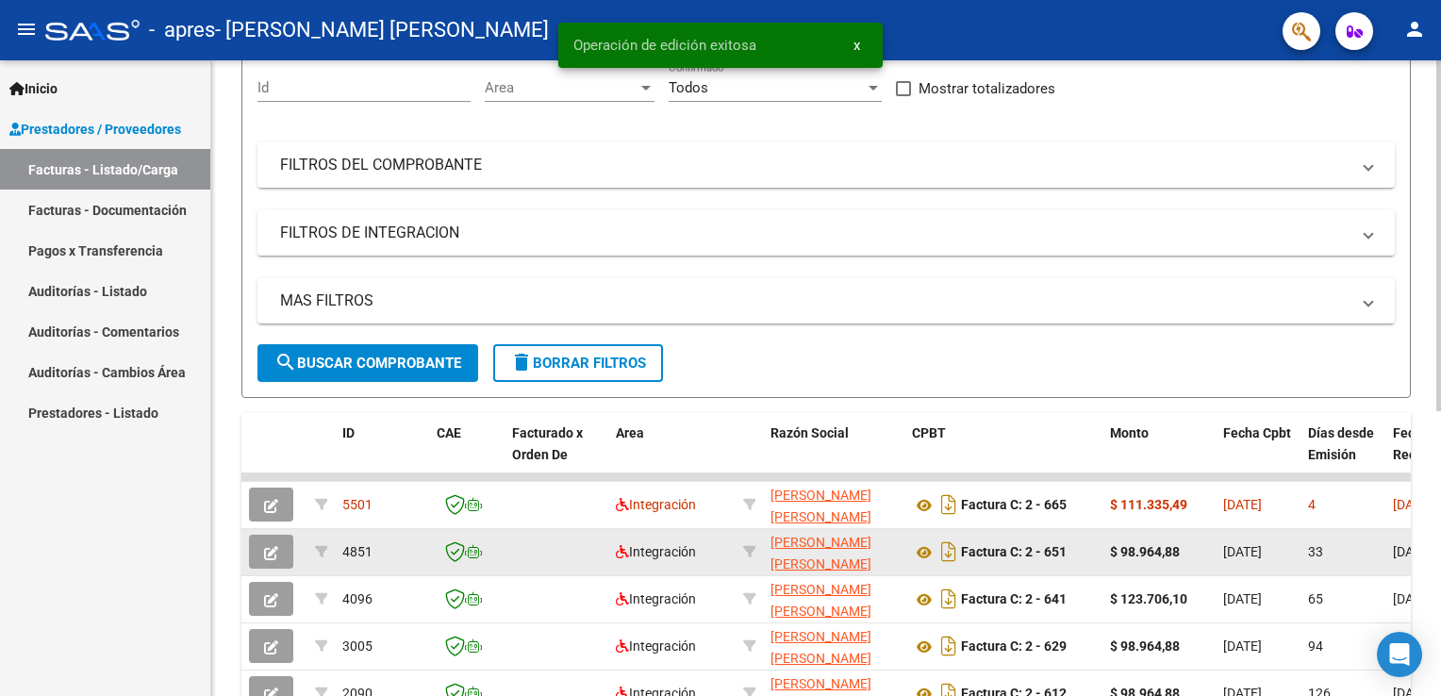
scroll to position [189, 0]
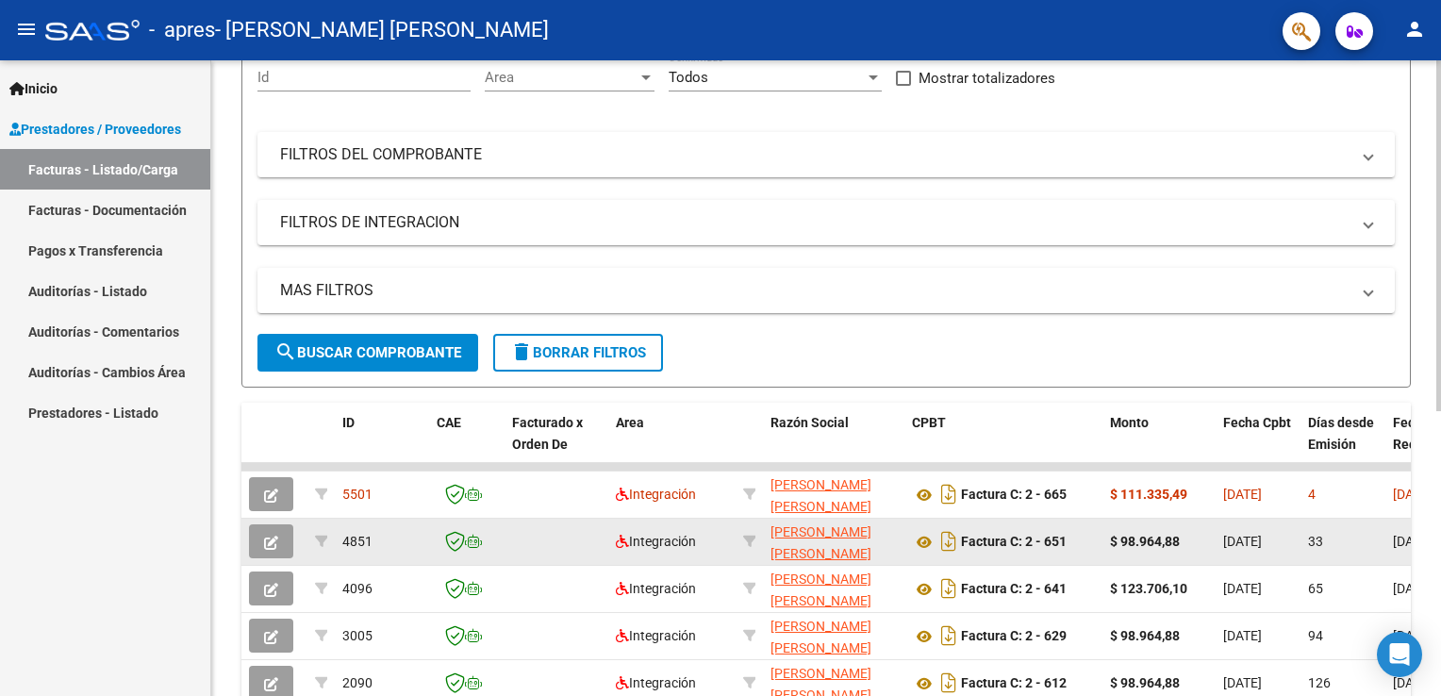
drag, startPoint x: 1346, startPoint y: 510, endPoint x: 1097, endPoint y: 526, distance: 250.4
click at [1097, 526] on datatable-scroller "5501 Integración [PERSON_NAME] [PERSON_NAME] 27370529502 Factura C: 2 - 665 $ 1…" at bounding box center [825, 679] width 1169 height 433
